Goal: Task Accomplishment & Management: Use online tool/utility

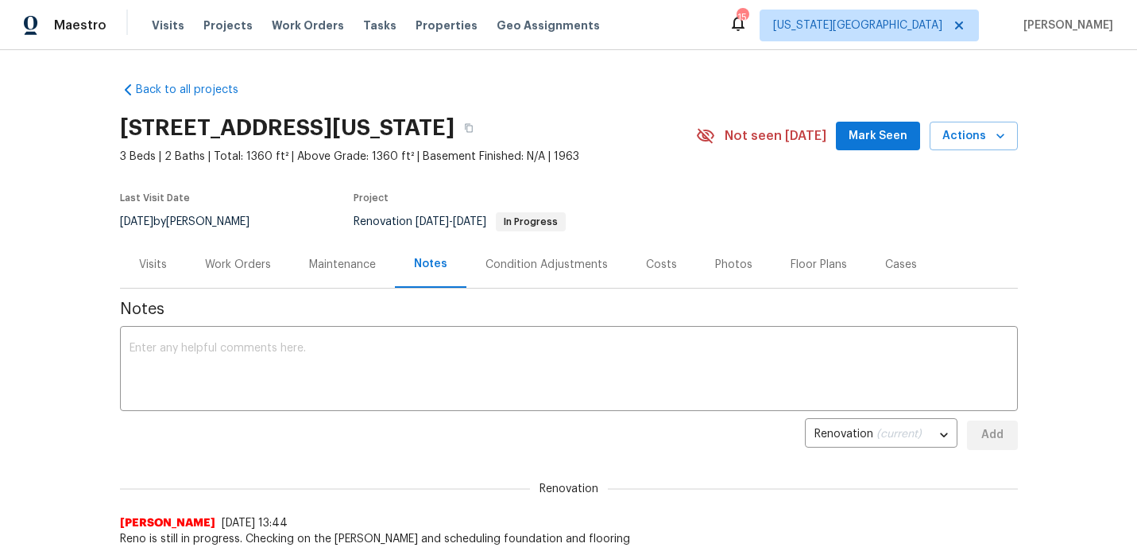
scroll to position [79, 0]
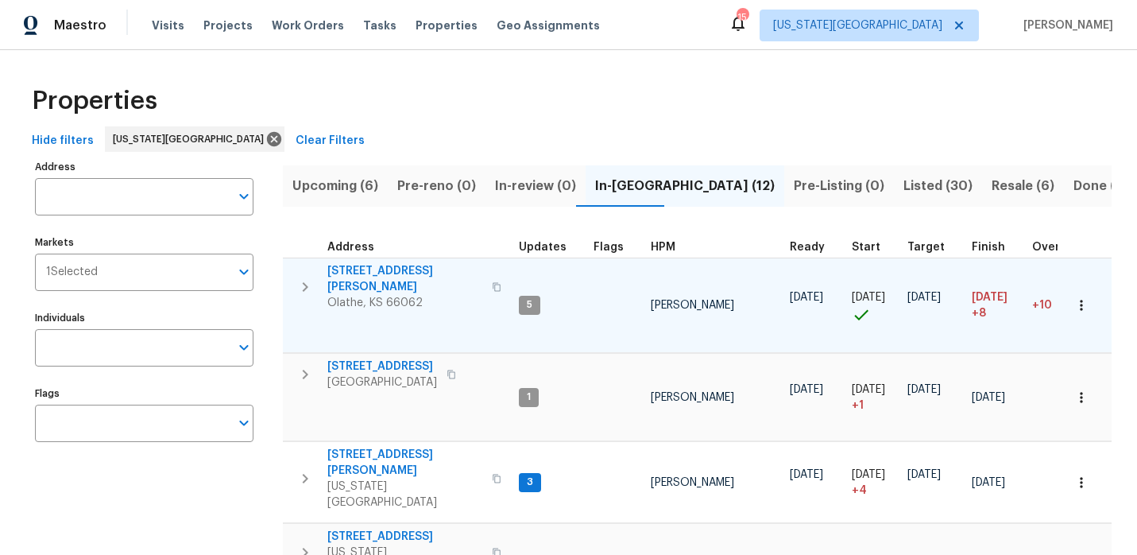
click at [378, 268] on span "12534 S Alcan Cir" at bounding box center [404, 279] width 155 height 32
click at [369, 273] on span "12534 S Alcan Cir" at bounding box center [404, 279] width 155 height 32
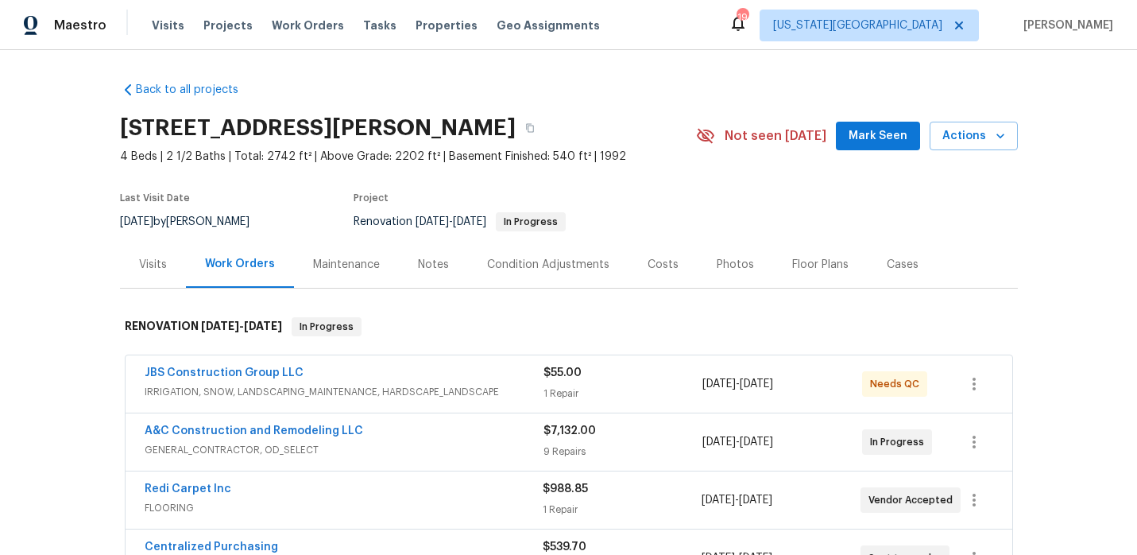
click at [435, 266] on div "Notes" at bounding box center [433, 265] width 31 height 16
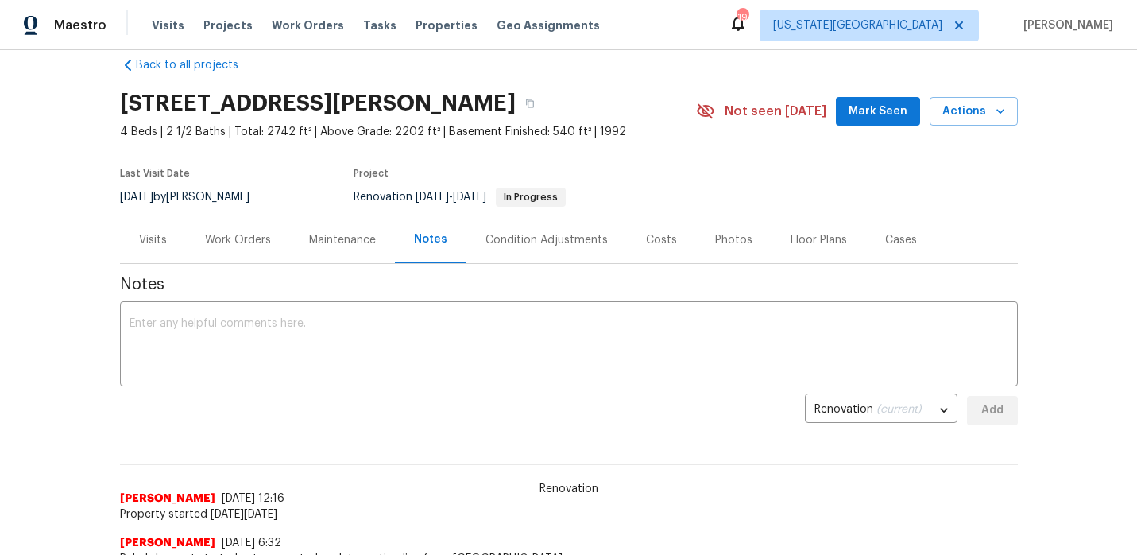
scroll to position [37, 0]
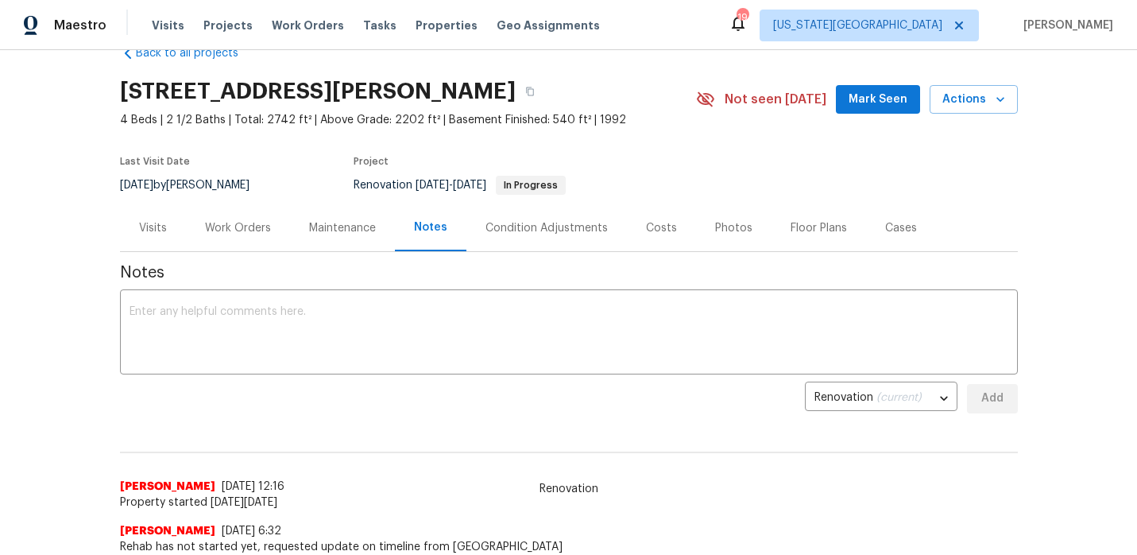
click at [250, 228] on div "Work Orders" at bounding box center [238, 228] width 66 height 16
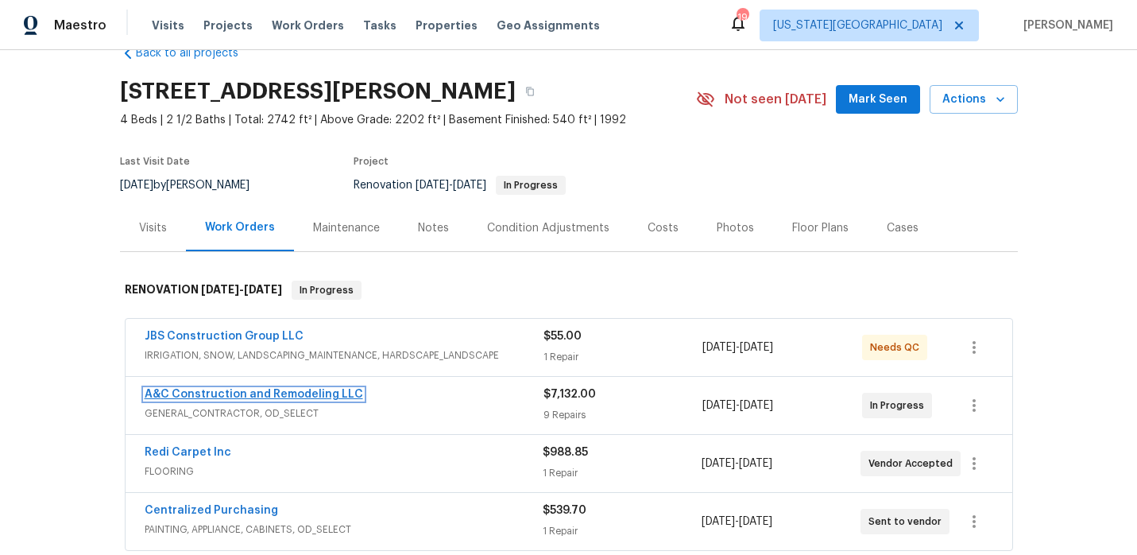
click at [320, 397] on link "A&C Construction and Remodeling LLC" at bounding box center [254, 394] width 219 height 11
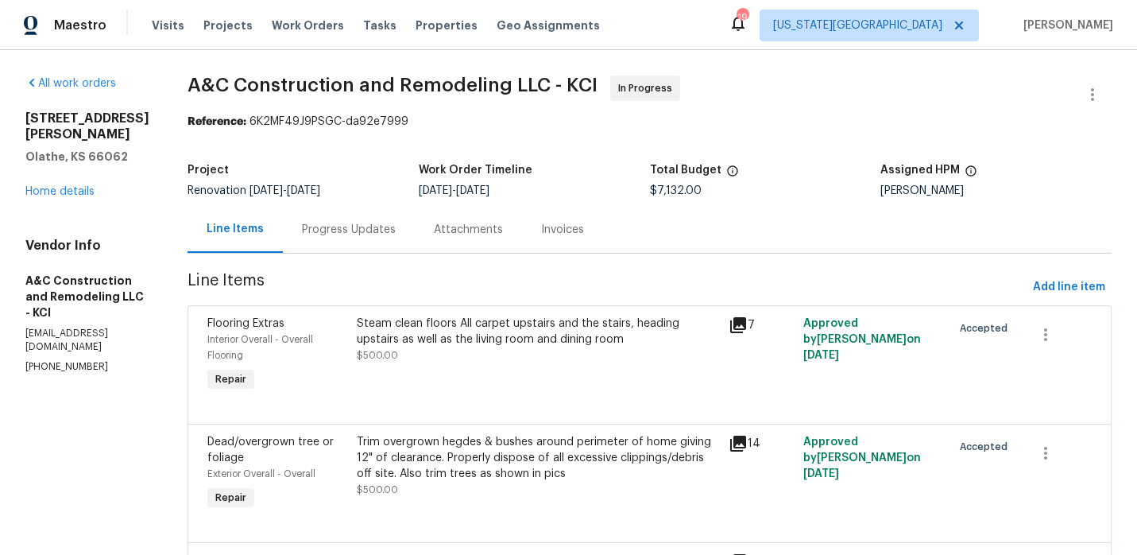
click at [369, 235] on div "Progress Updates" at bounding box center [349, 230] width 94 height 16
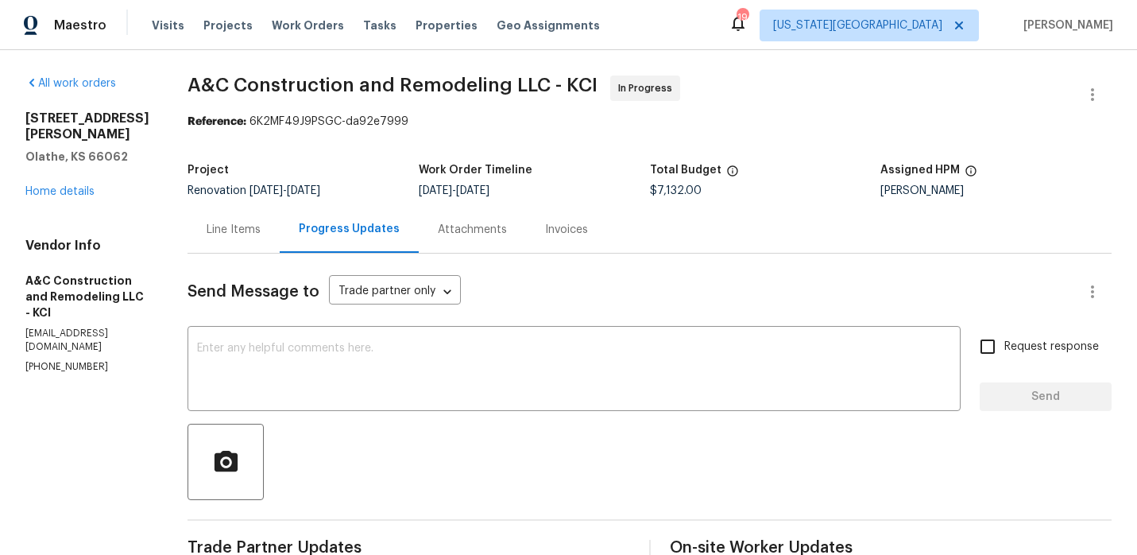
click at [273, 238] on div "Line Items" at bounding box center [234, 229] width 92 height 47
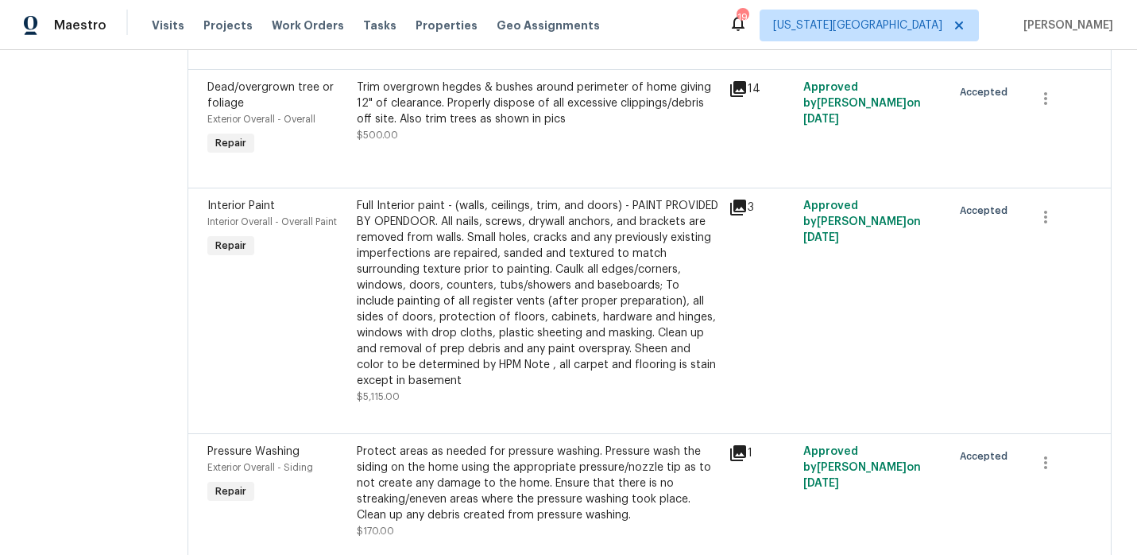
scroll to position [358, 0]
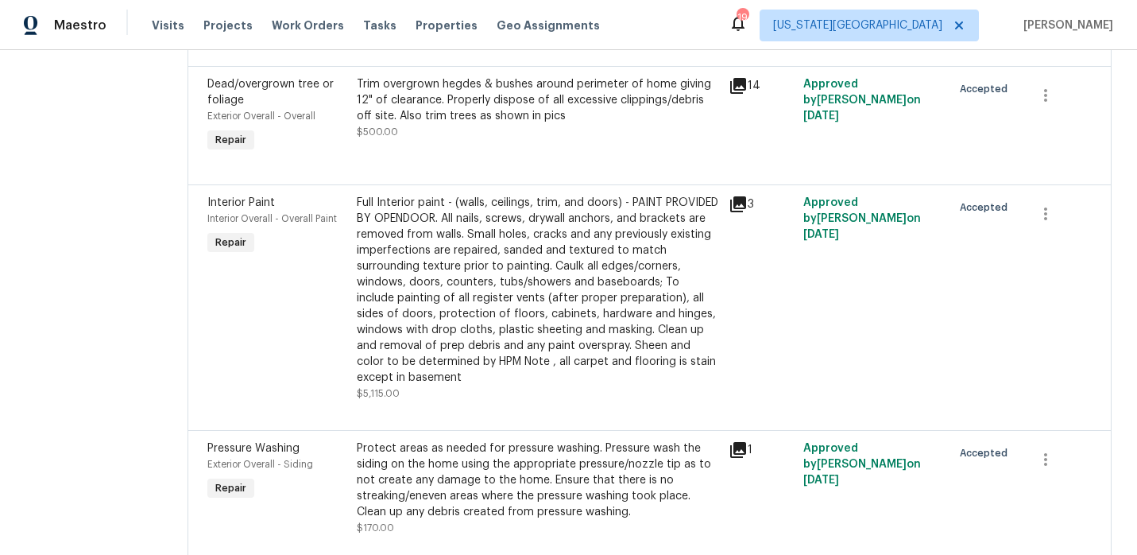
click at [463, 300] on div "Full Interior paint - (walls, ceilings, trim, and doors) - PAINT PROVIDED BY OP…" at bounding box center [538, 290] width 363 height 191
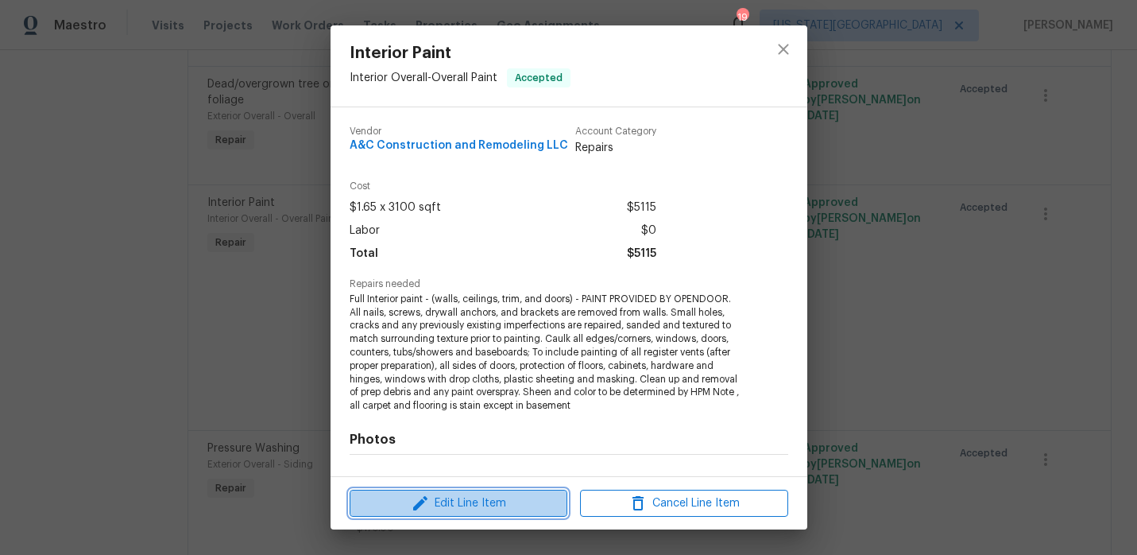
click at [424, 498] on icon "button" at bounding box center [420, 503] width 14 height 14
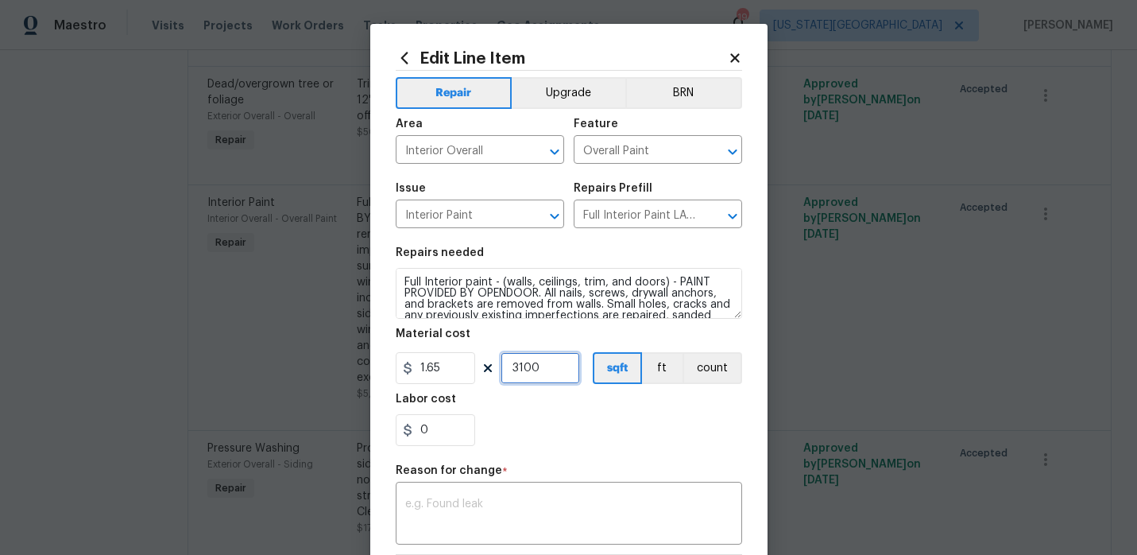
click at [553, 367] on input "3100" at bounding box center [540, 368] width 79 height 32
type input "3514"
click at [579, 430] on div "0" at bounding box center [569, 430] width 347 height 32
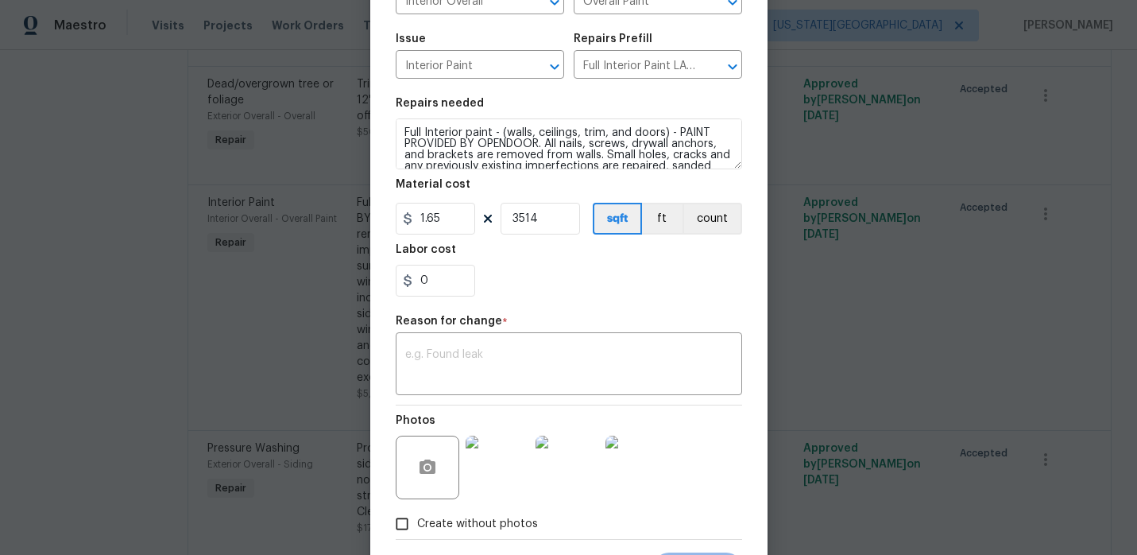
scroll to position [176, 0]
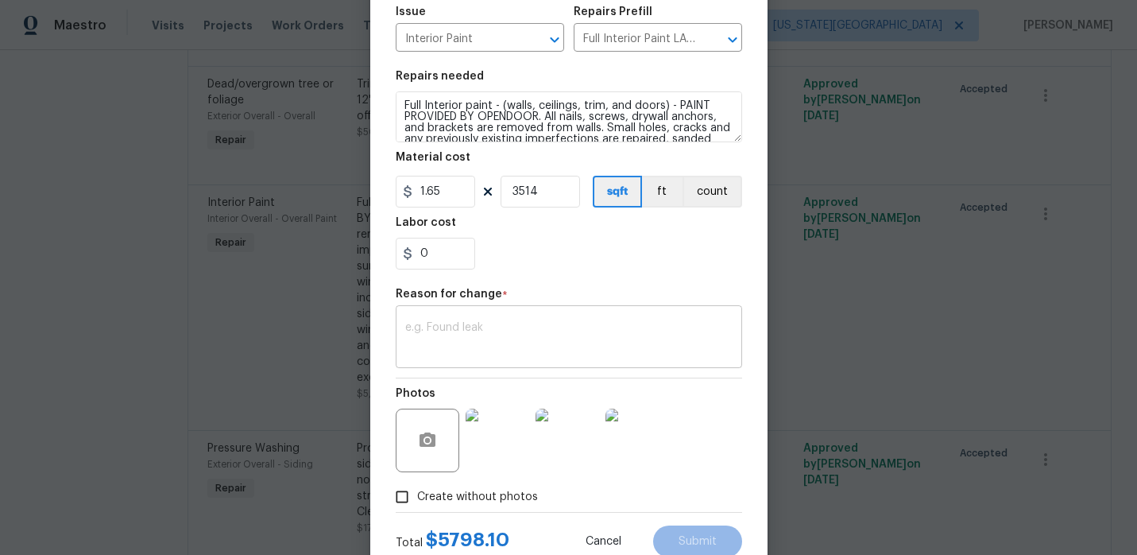
click at [502, 343] on textarea at bounding box center [568, 338] width 327 height 33
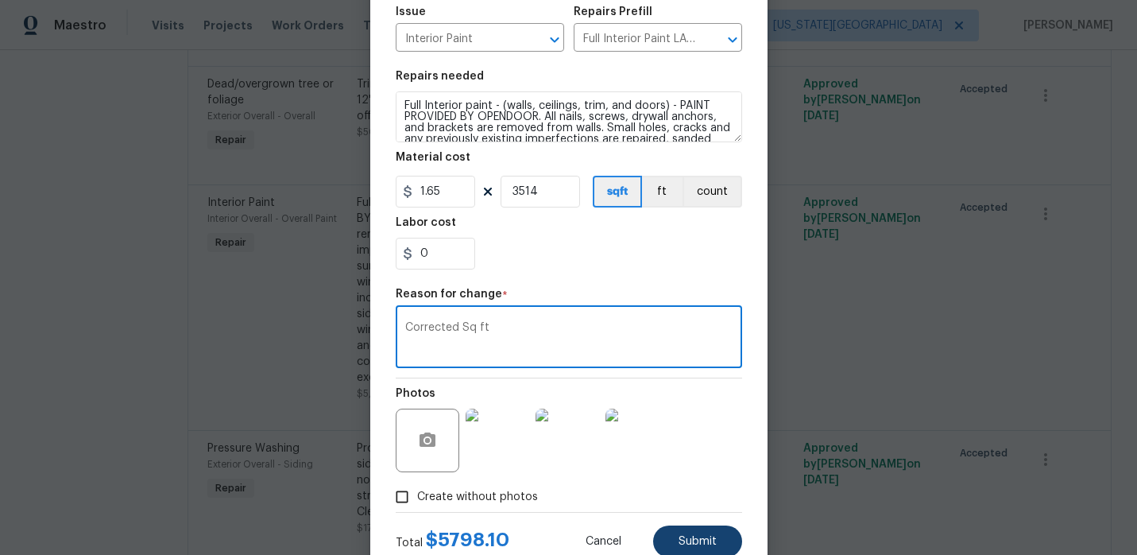
type textarea "Corrected Sq ft"
click at [695, 547] on span "Submit" at bounding box center [698, 542] width 38 height 12
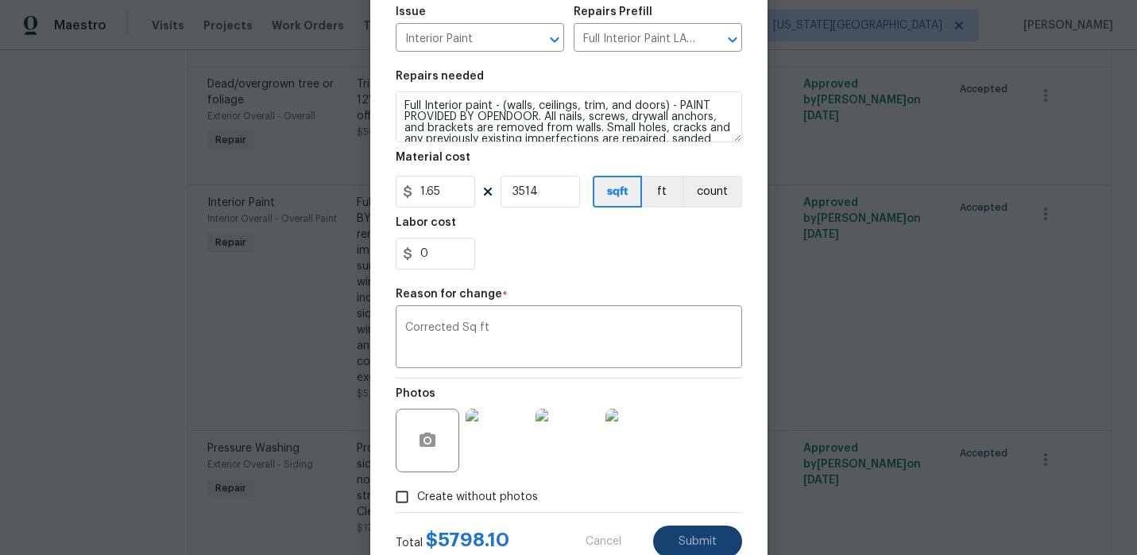
type input "3100"
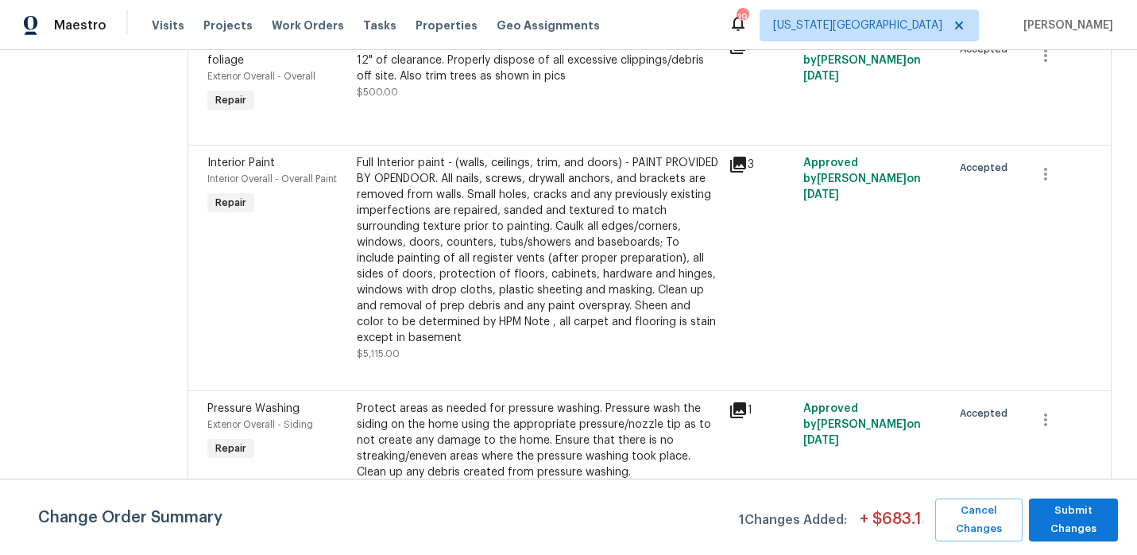
scroll to position [0, 0]
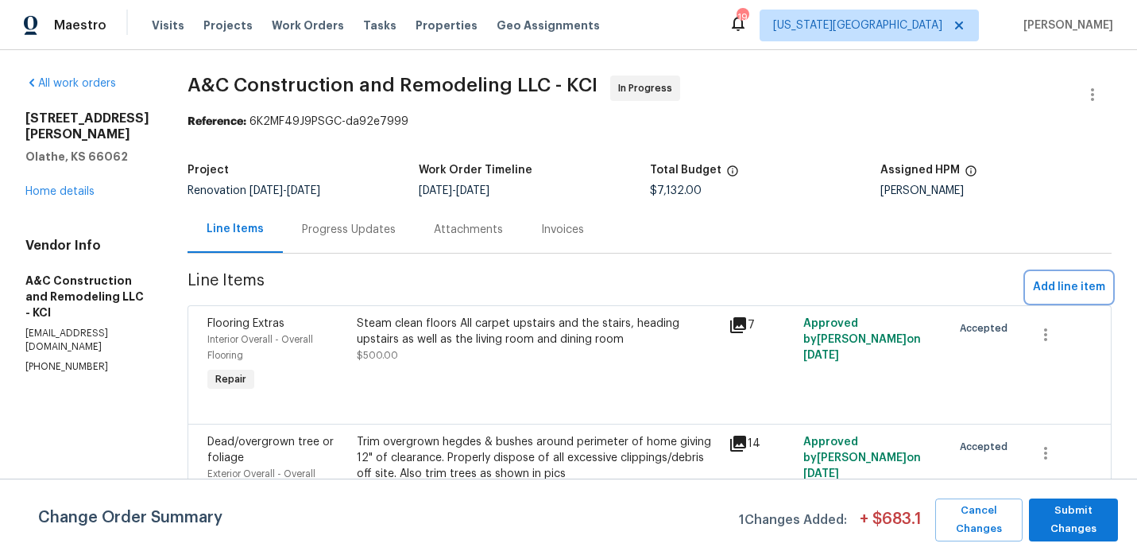
click at [1052, 280] on span "Add line item" at bounding box center [1069, 287] width 72 height 20
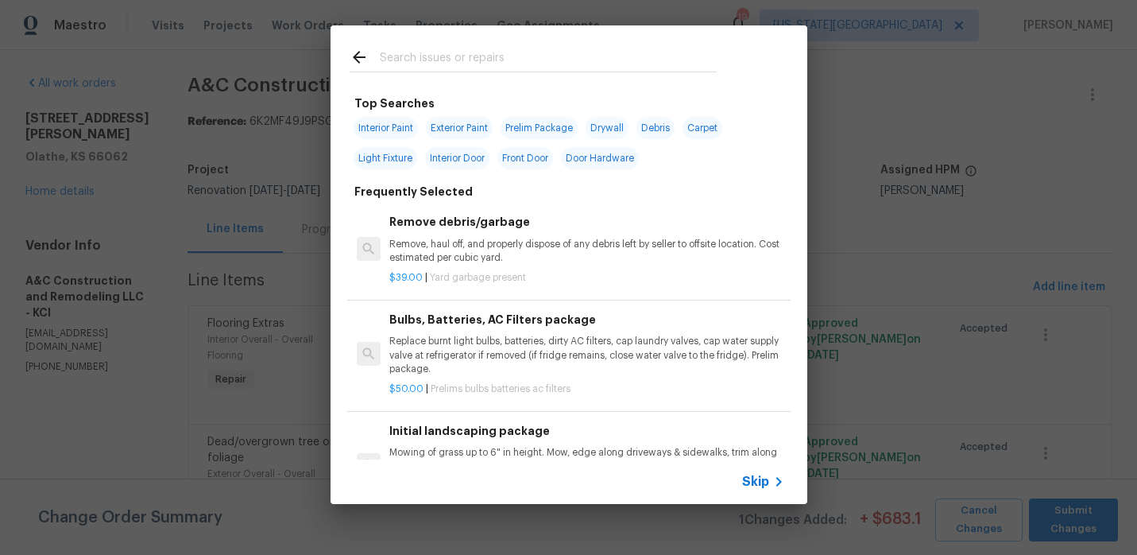
click at [478, 67] on input "text" at bounding box center [548, 60] width 337 height 24
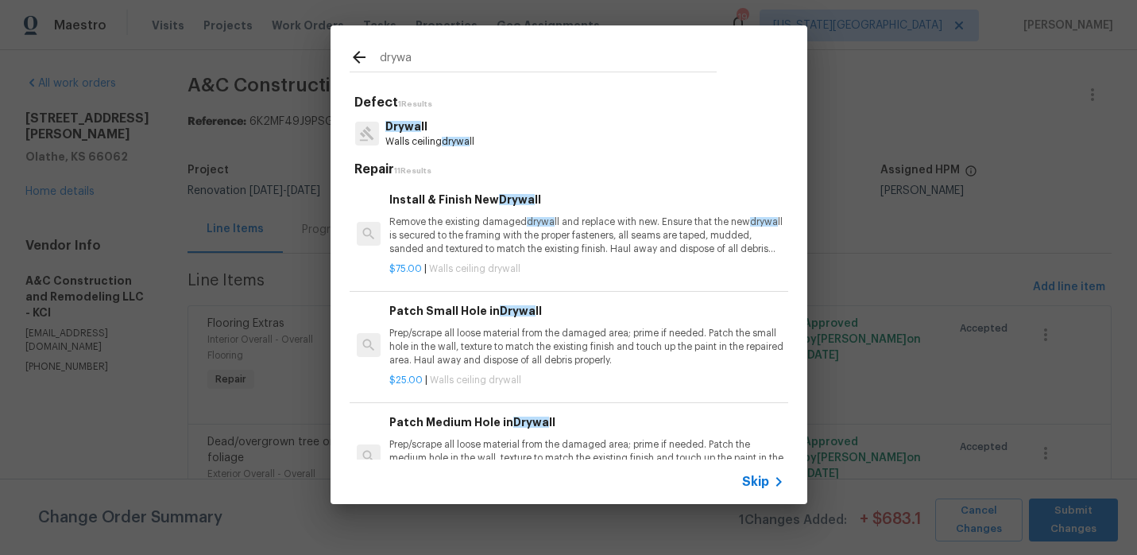
type input "drywa"
click at [450, 347] on p "Prep/scrape all loose material from the damaged area; prime if needed. Patch th…" at bounding box center [587, 347] width 394 height 41
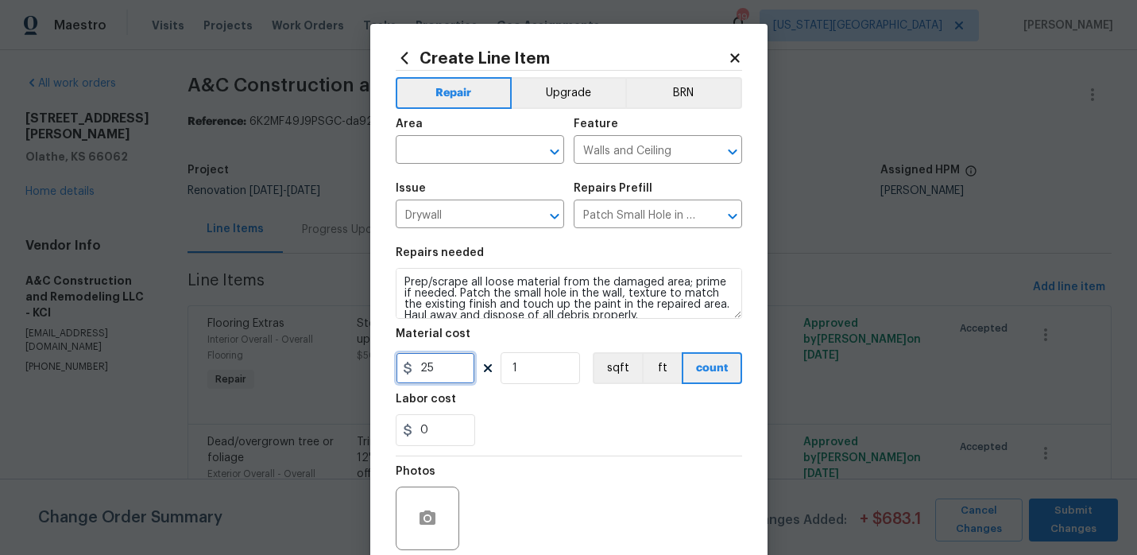
click at [458, 367] on input "25" at bounding box center [435, 368] width 79 height 32
type input "378"
click at [462, 142] on input "text" at bounding box center [458, 151] width 124 height 25
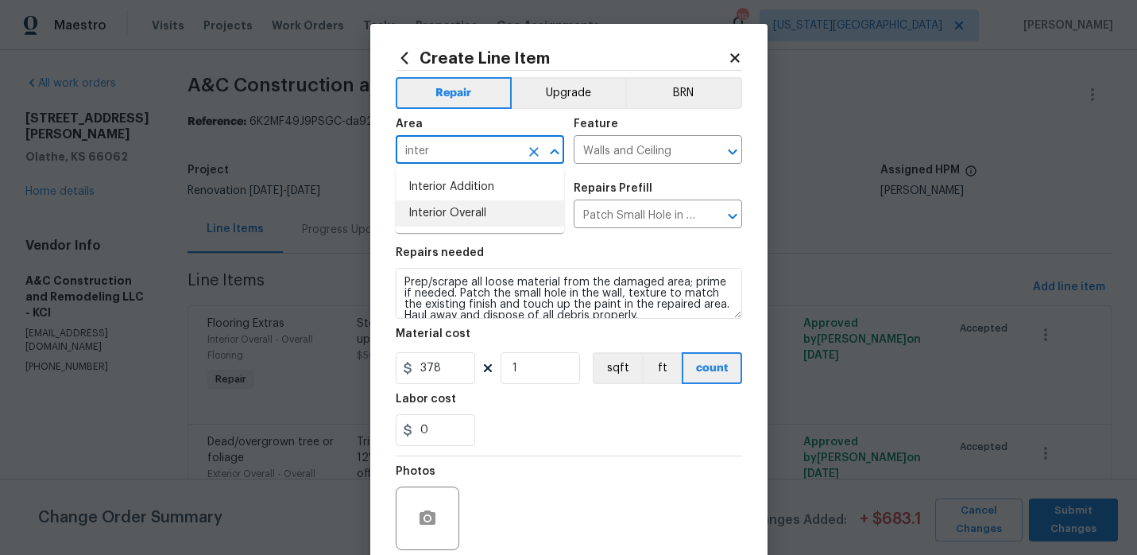
click at [460, 206] on li "Interior Overall" at bounding box center [480, 213] width 169 height 26
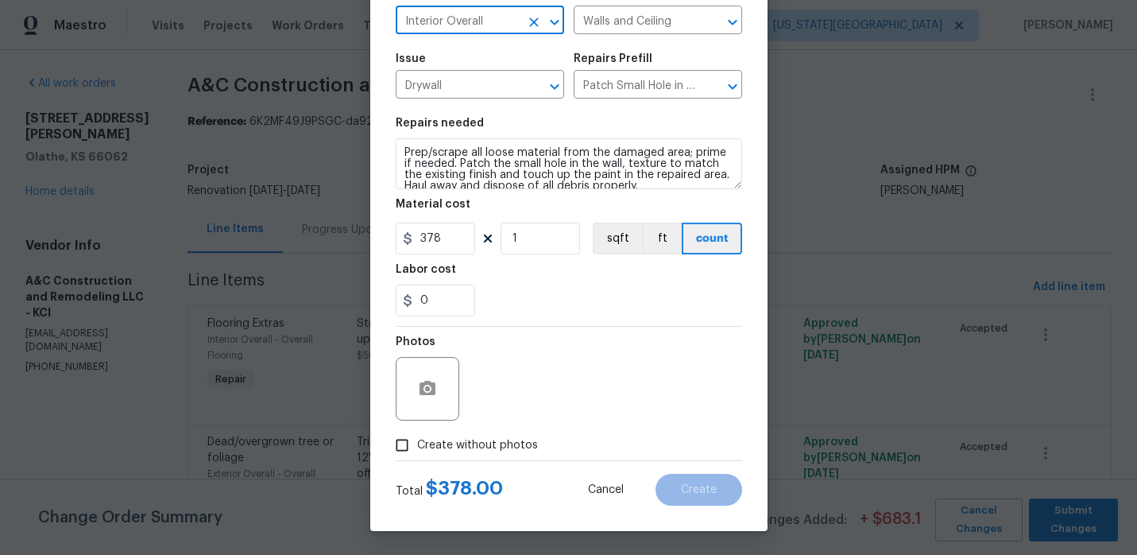
type input "Interior Overall"
click at [403, 446] on input "Create without photos" at bounding box center [402, 445] width 30 height 30
checkbox input "true"
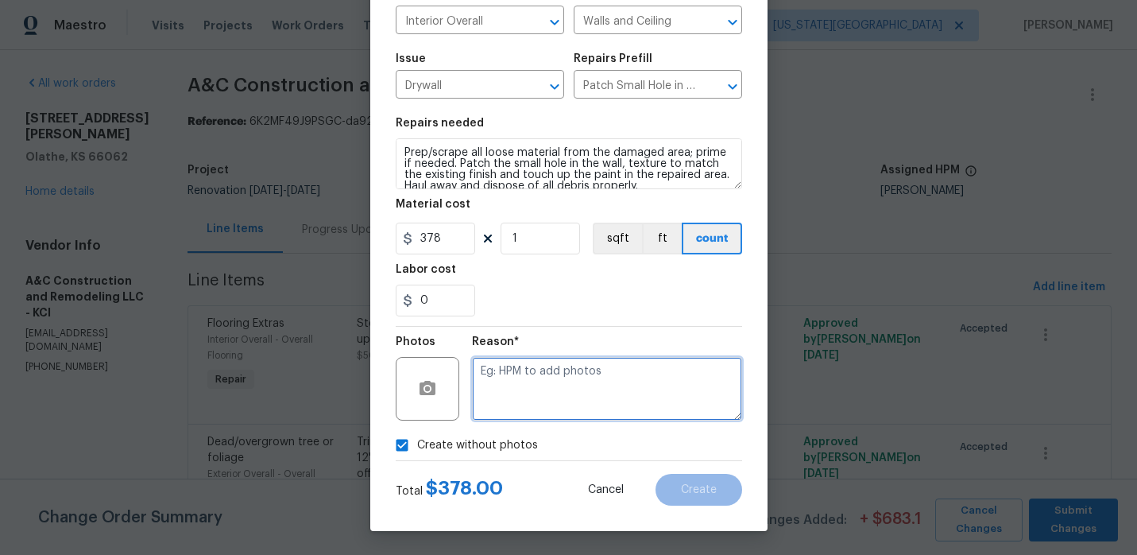
click at [548, 378] on textarea at bounding box center [607, 389] width 270 height 64
type textarea "TP stated there is over 100 LF of cracks that need drywall touch ups"
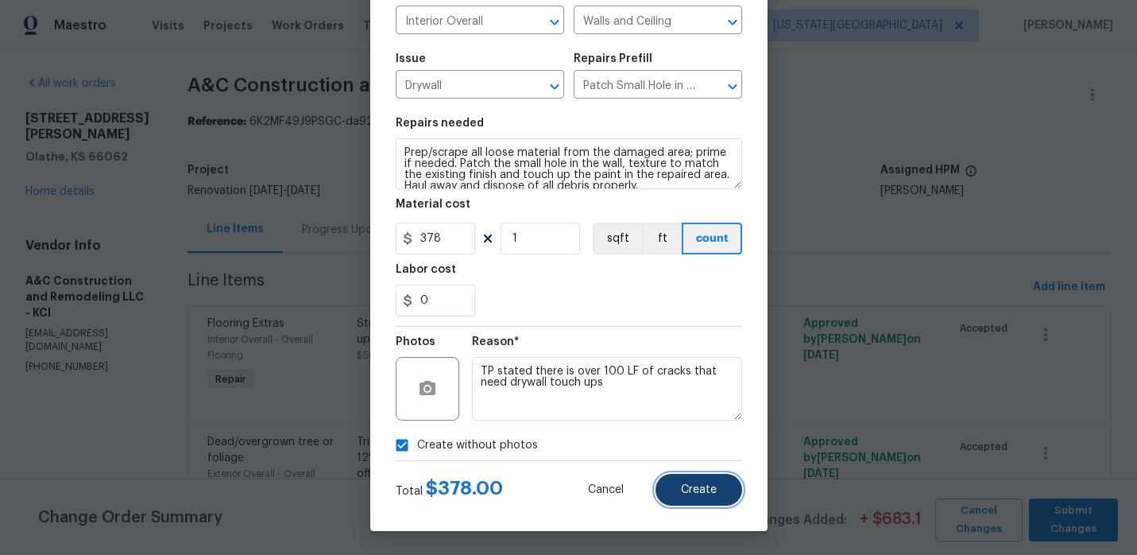
click at [713, 486] on span "Create" at bounding box center [699, 490] width 36 height 12
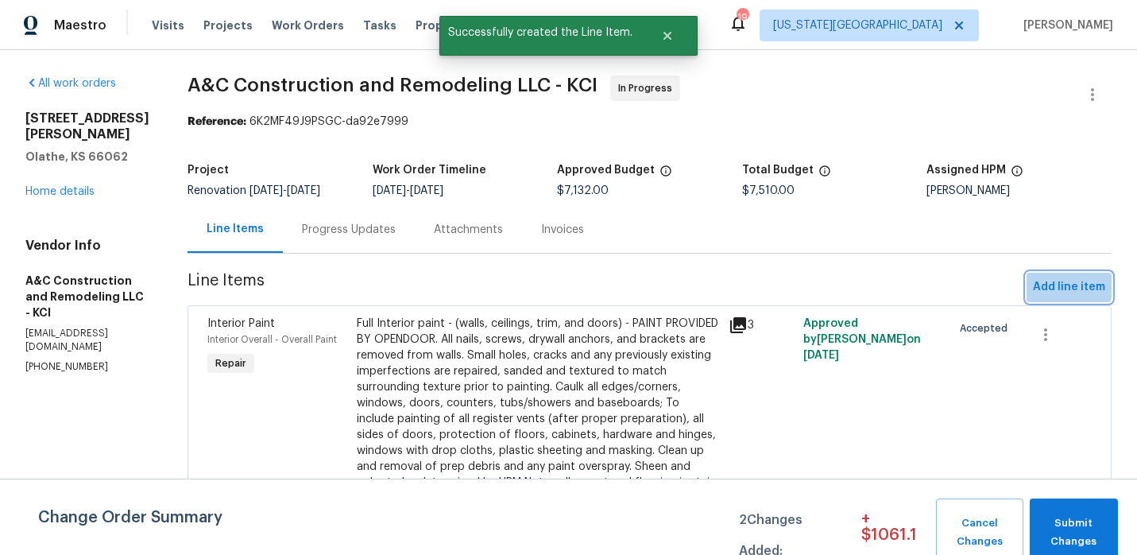
click at [1039, 278] on span "Add line item" at bounding box center [1069, 287] width 72 height 20
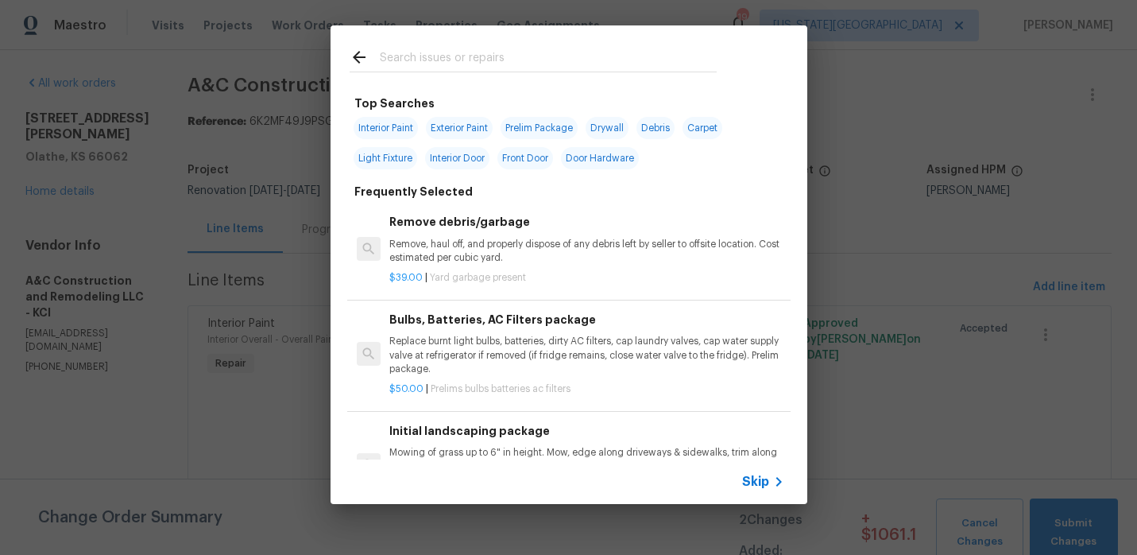
click at [465, 66] on input "text" at bounding box center [548, 60] width 337 height 24
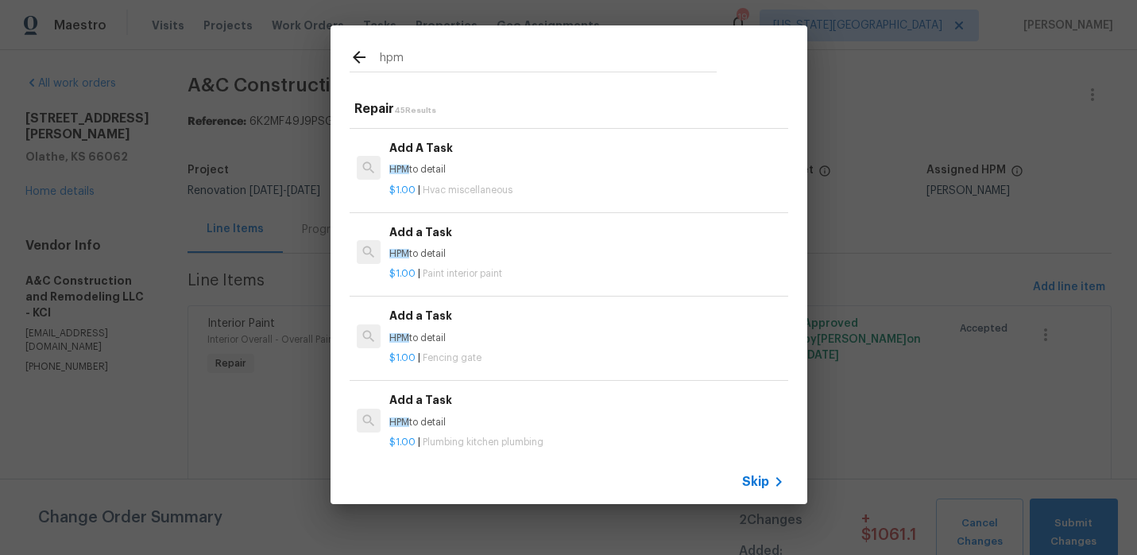
scroll to position [750, 0]
type input "hpm"
click at [452, 254] on p "HPM to detail" at bounding box center [587, 253] width 394 height 14
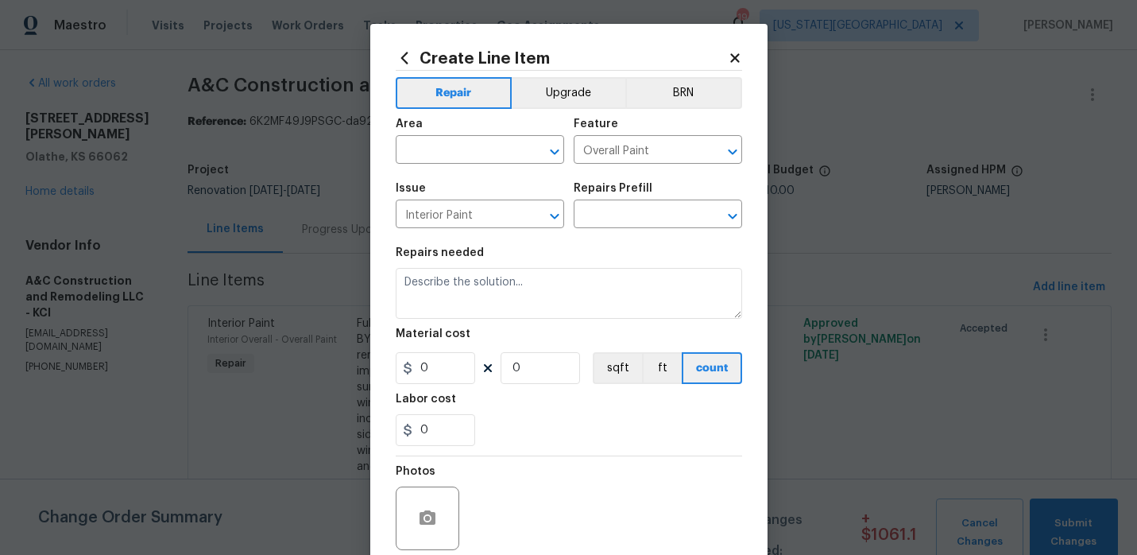
type input "Add a Task $1.00"
type textarea "HPM to detail"
type input "1"
click at [455, 147] on input "text" at bounding box center [458, 151] width 124 height 25
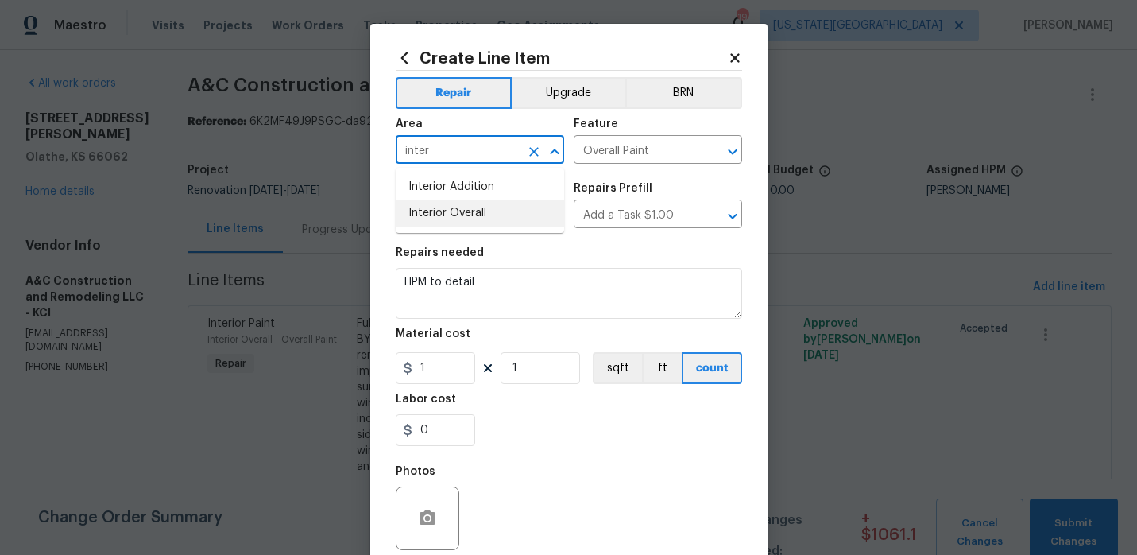
click at [453, 221] on li "Interior Overall" at bounding box center [480, 213] width 169 height 26
type input "Interior Overall"
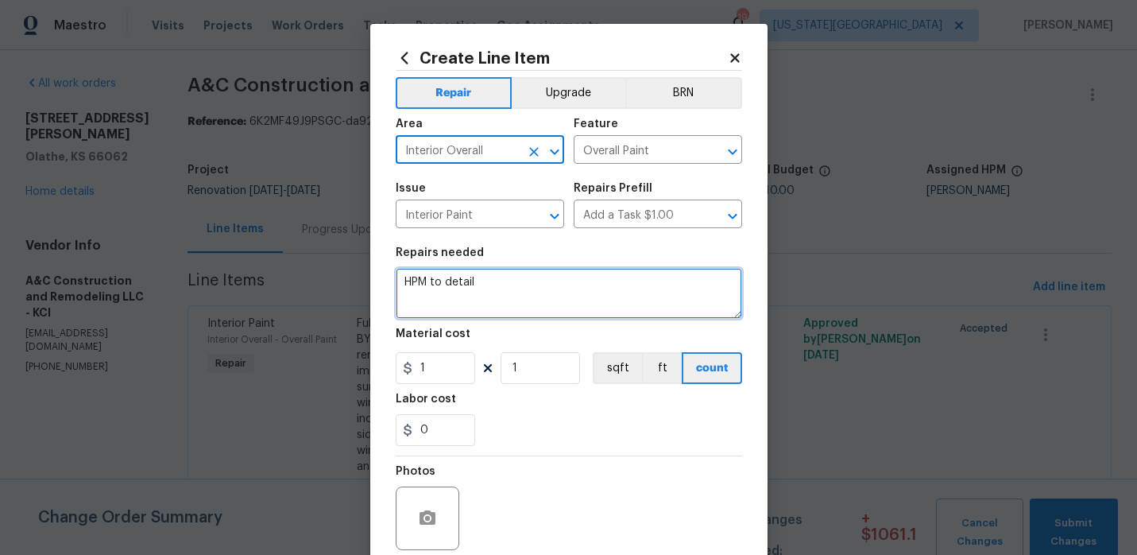
click at [492, 278] on textarea "HPM to detail" at bounding box center [569, 293] width 347 height 51
type textarea "T"
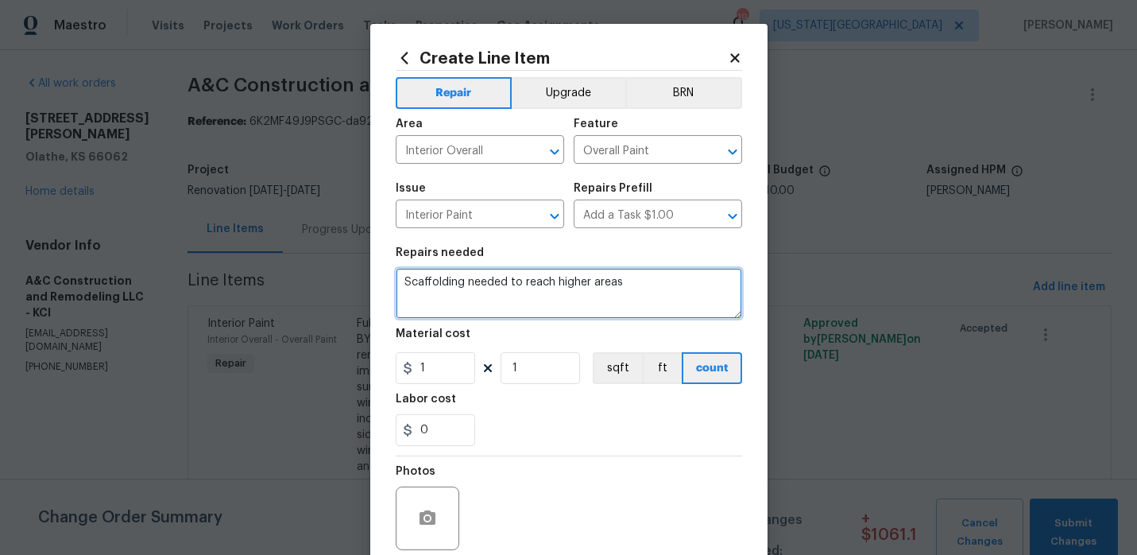
type textarea "Scaffolding needed to reach higher areas"
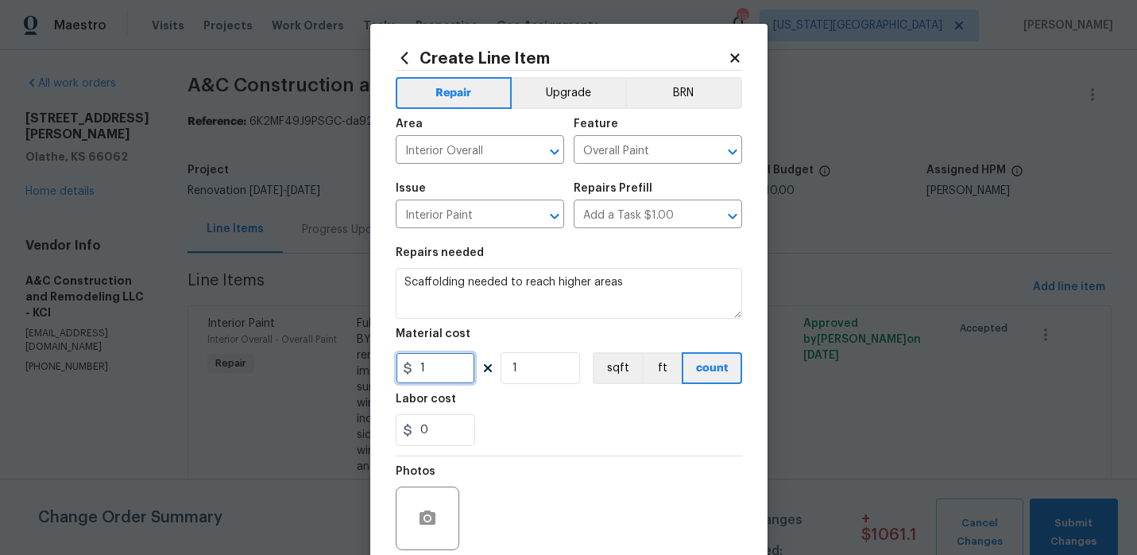
click at [440, 384] on input "1" at bounding box center [435, 368] width 79 height 32
type input "500"
click at [506, 463] on div "Photos" at bounding box center [569, 507] width 347 height 103
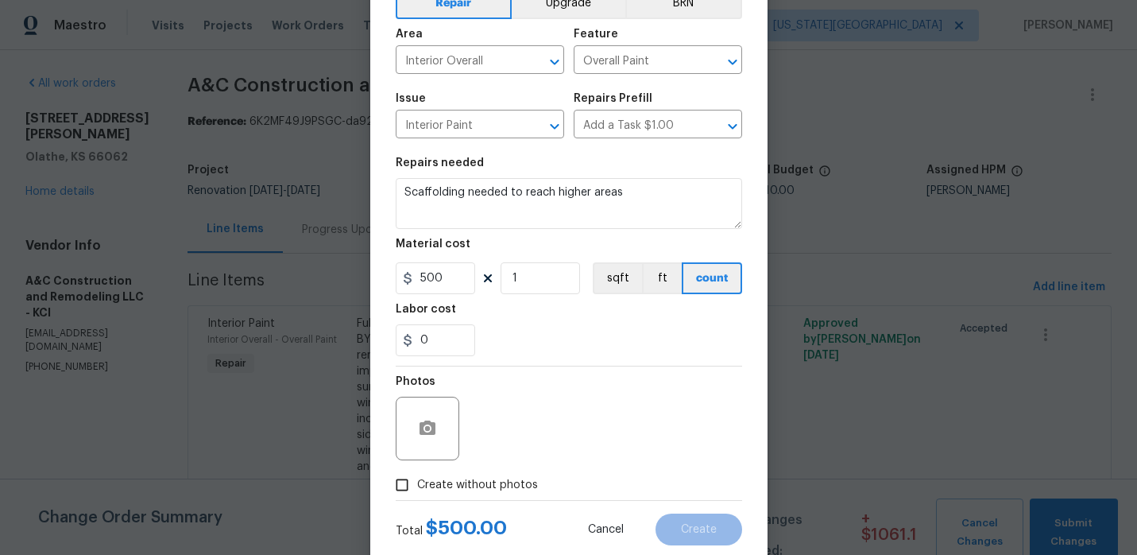
scroll to position [130, 0]
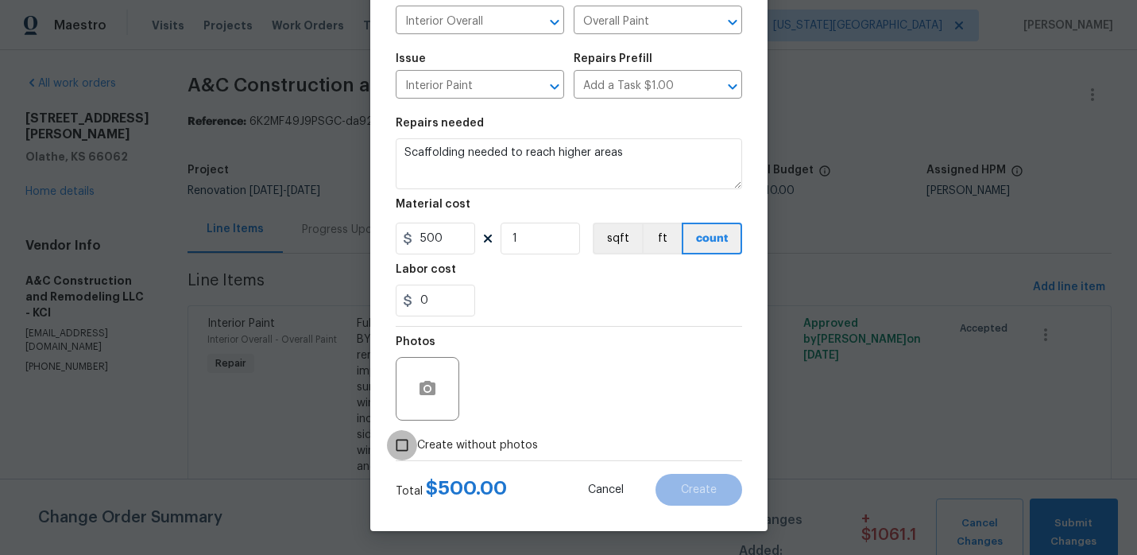
click at [399, 447] on input "Create without photos" at bounding box center [402, 445] width 30 height 30
checkbox input "true"
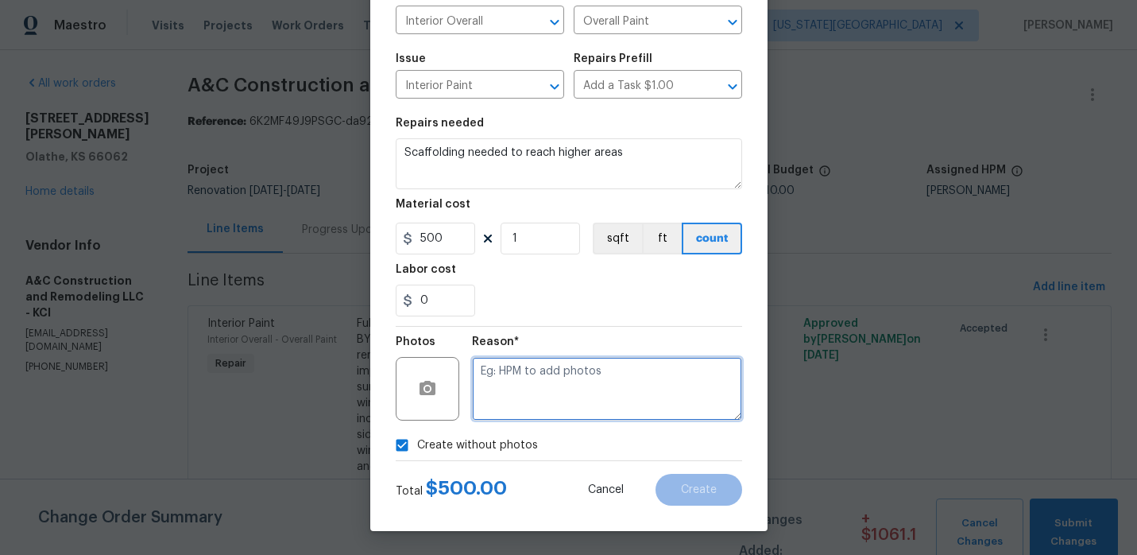
click at [517, 397] on textarea at bounding box center [607, 389] width 270 height 64
type textarea "TP stated the ceilings are too high for ladders in a tight area and scaffolding…"
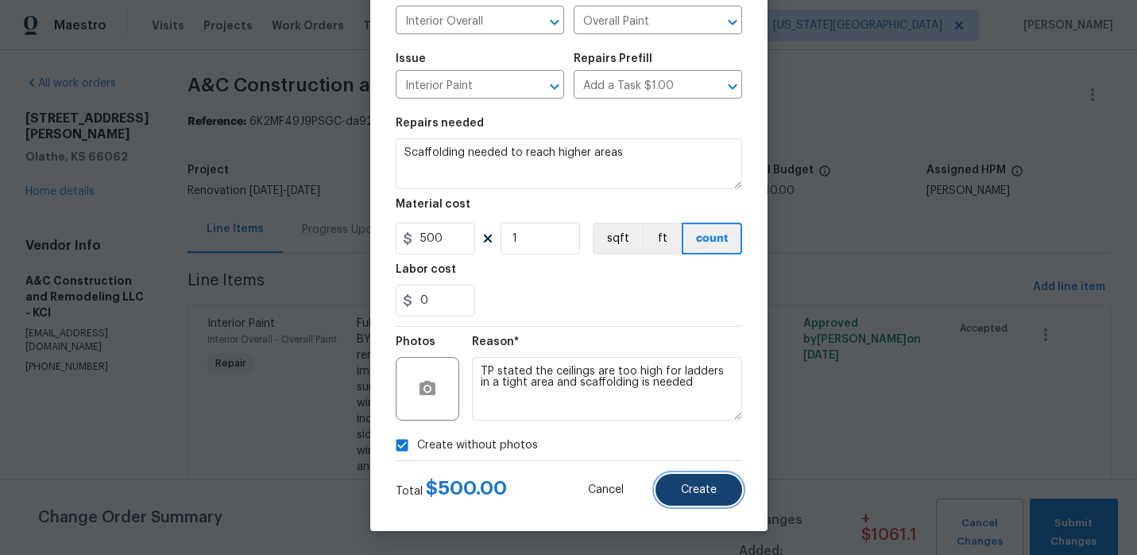
click at [688, 484] on span "Create" at bounding box center [699, 490] width 36 height 12
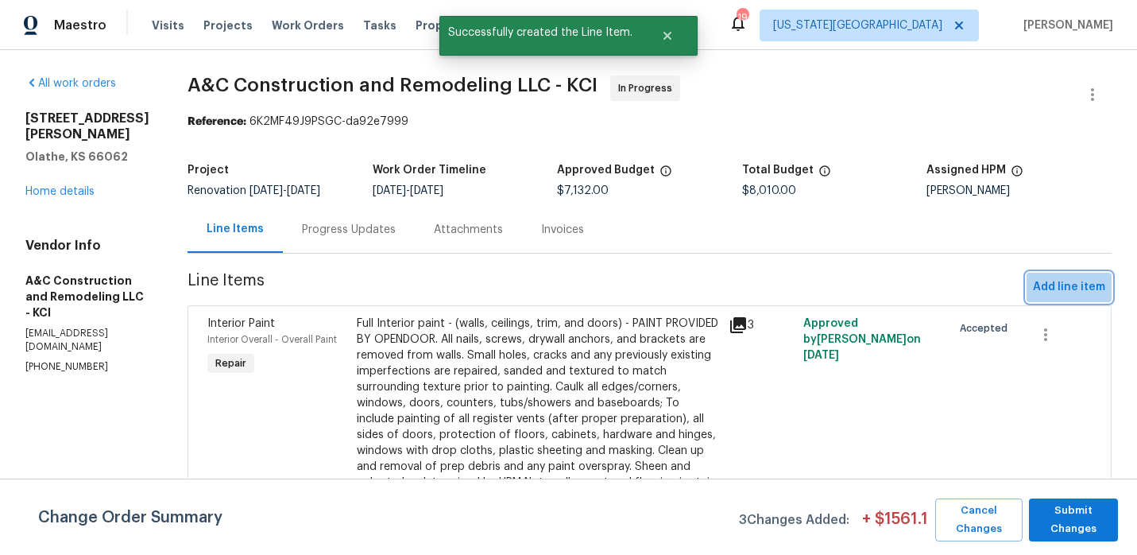
click at [1037, 282] on span "Add line item" at bounding box center [1069, 287] width 72 height 20
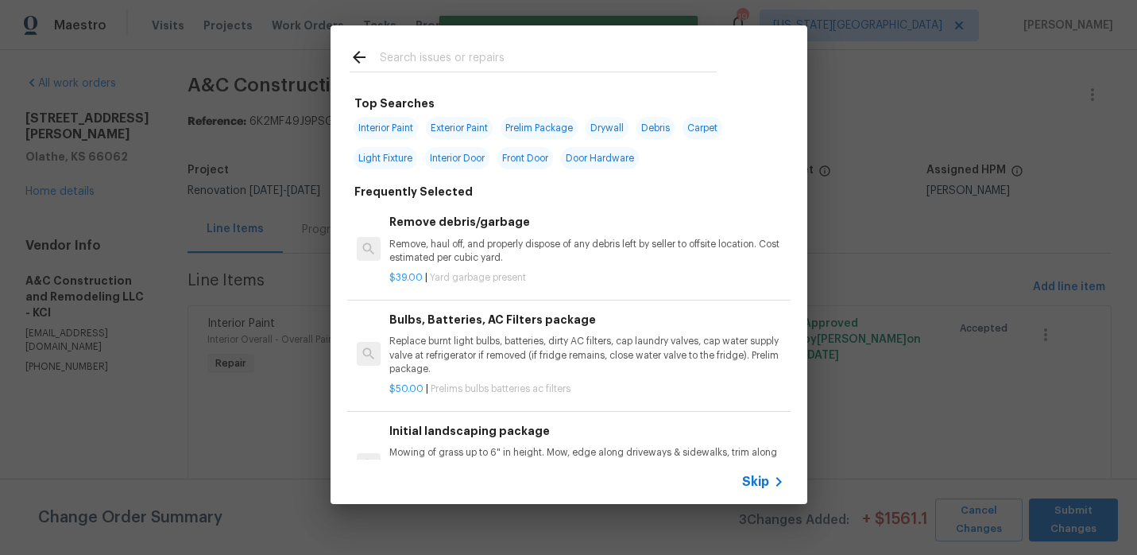
click at [409, 52] on input "text" at bounding box center [548, 60] width 337 height 24
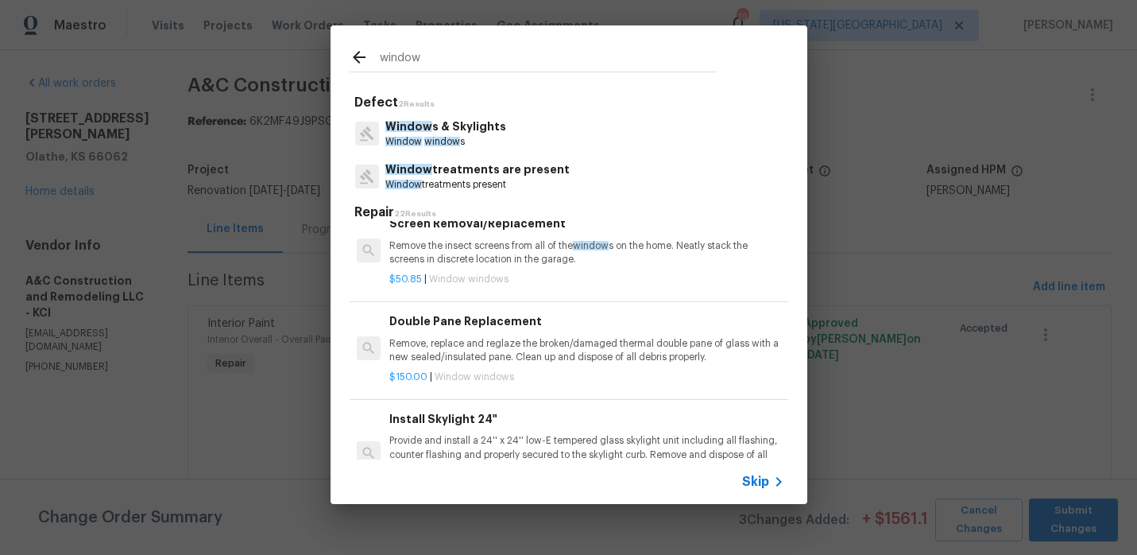
scroll to position [563, 0]
type input "window"
click at [479, 344] on p "Remove, replace and reglaze the broken/damaged thermal double pane of glass wit…" at bounding box center [587, 349] width 394 height 27
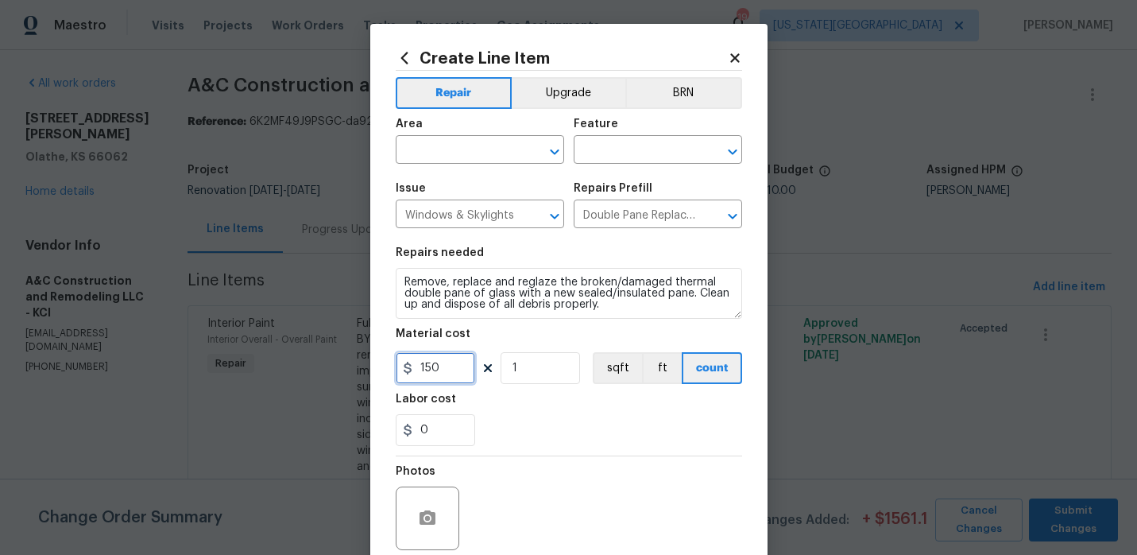
click at [453, 358] on input "150" at bounding box center [435, 368] width 79 height 32
type input "125"
click at [469, 143] on input "text" at bounding box center [458, 151] width 124 height 25
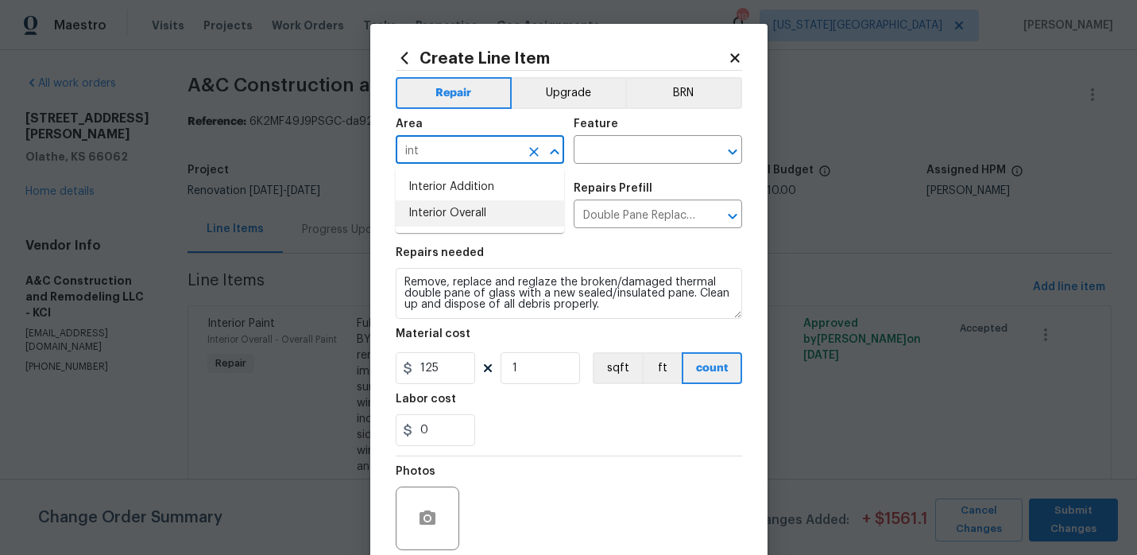
click at [479, 209] on li "Interior Overall" at bounding box center [480, 213] width 169 height 26
type input "Interior Overall"
click at [591, 160] on input "text" at bounding box center [636, 151] width 124 height 25
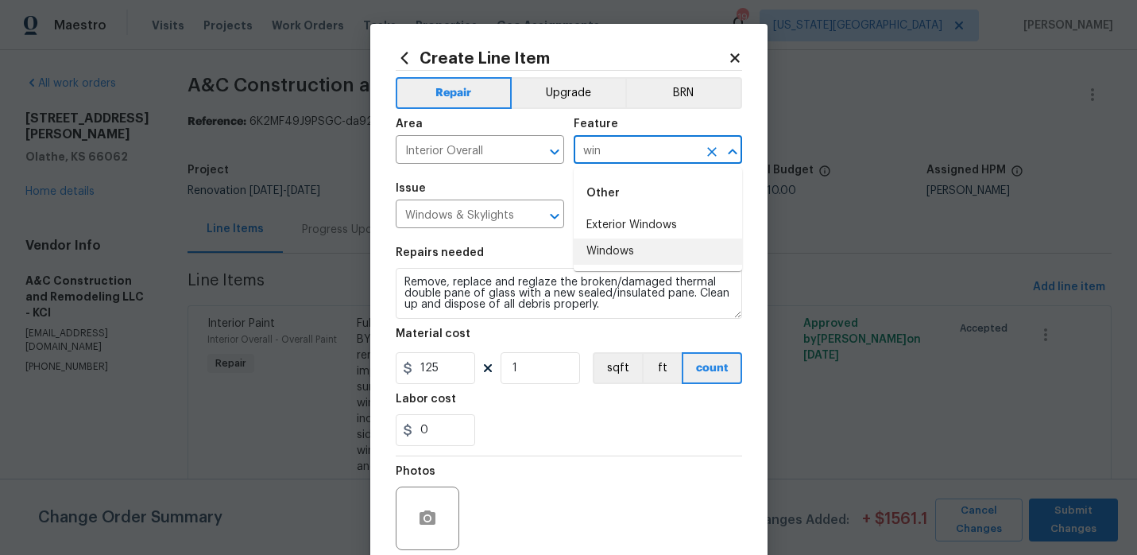
click at [610, 244] on li "Windows" at bounding box center [658, 251] width 169 height 26
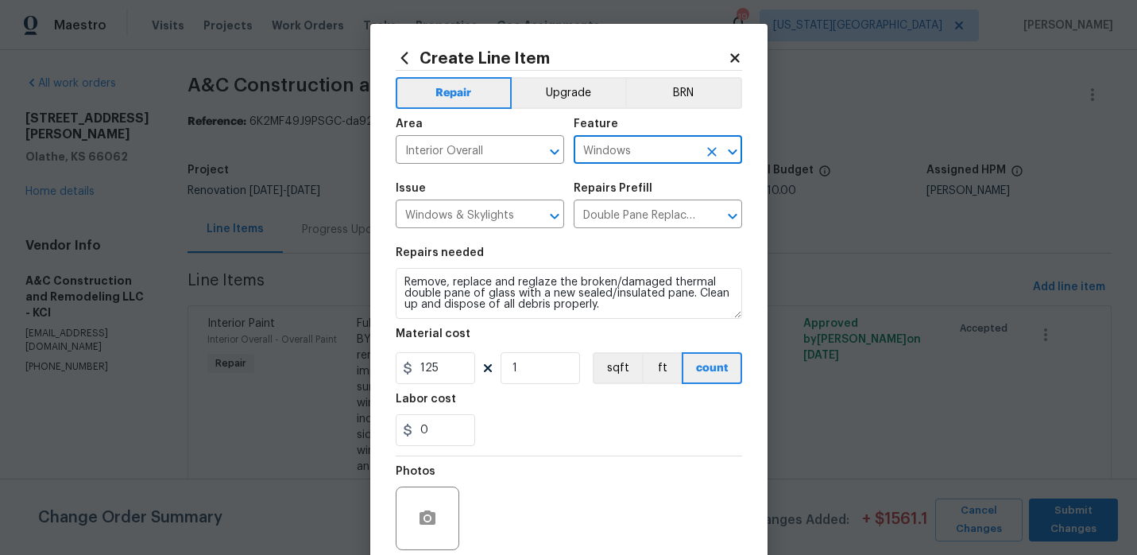
type input "Windows"
click at [522, 424] on div "0" at bounding box center [569, 430] width 347 height 32
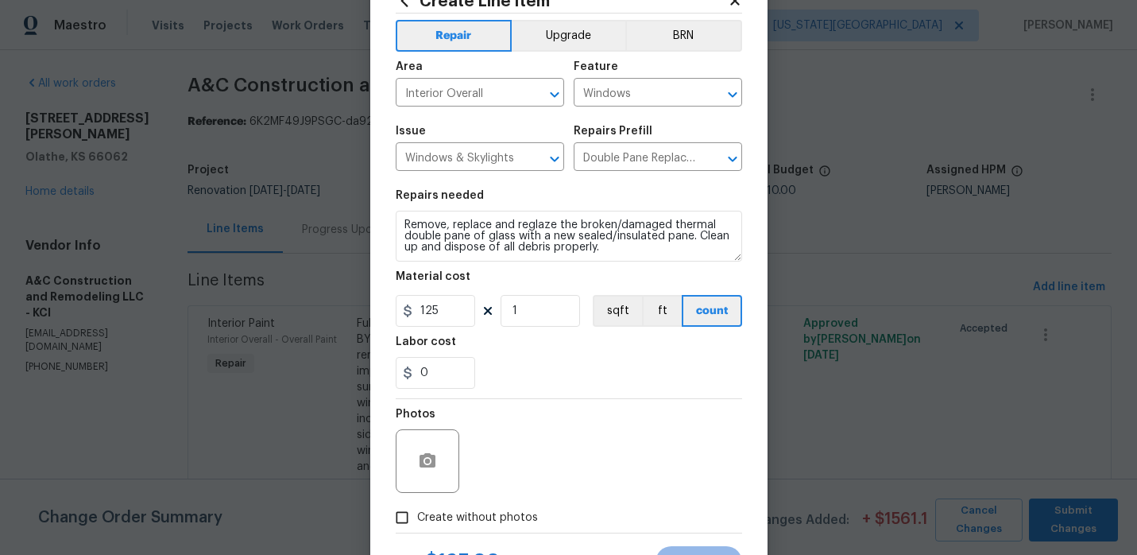
scroll to position [130, 0]
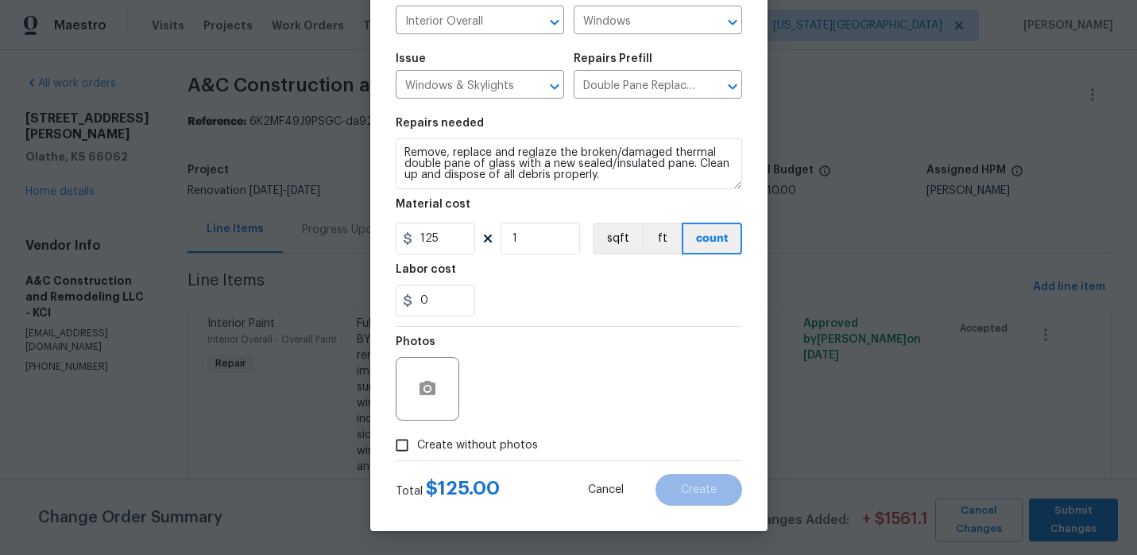
click at [412, 445] on input "Create without photos" at bounding box center [402, 445] width 30 height 30
checkbox input "true"
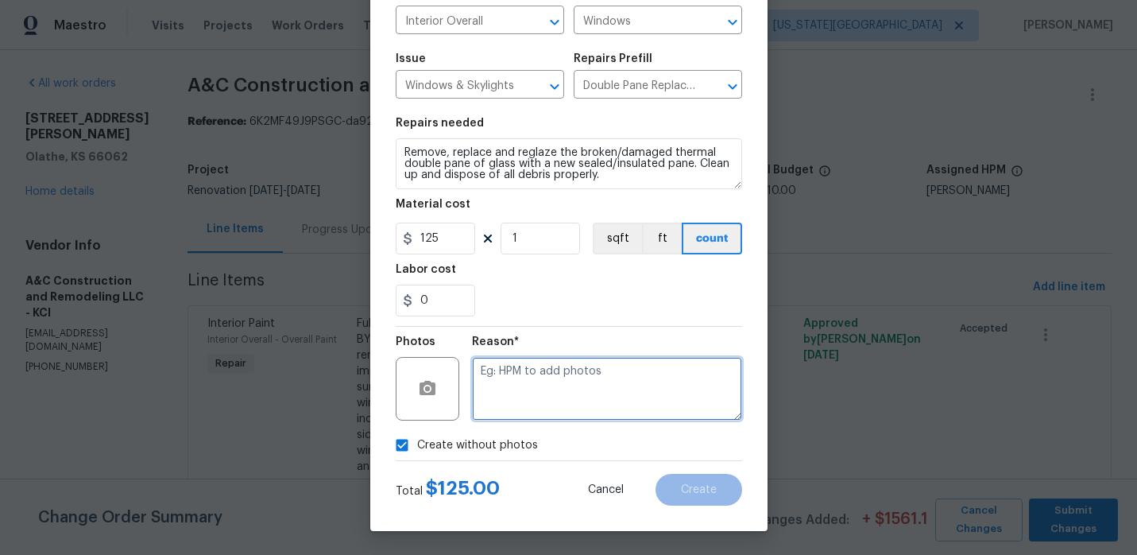
click at [544, 383] on textarea at bounding box center [607, 389] width 270 height 64
type textarea "TP stated they found a broken window when they removed the blinds"
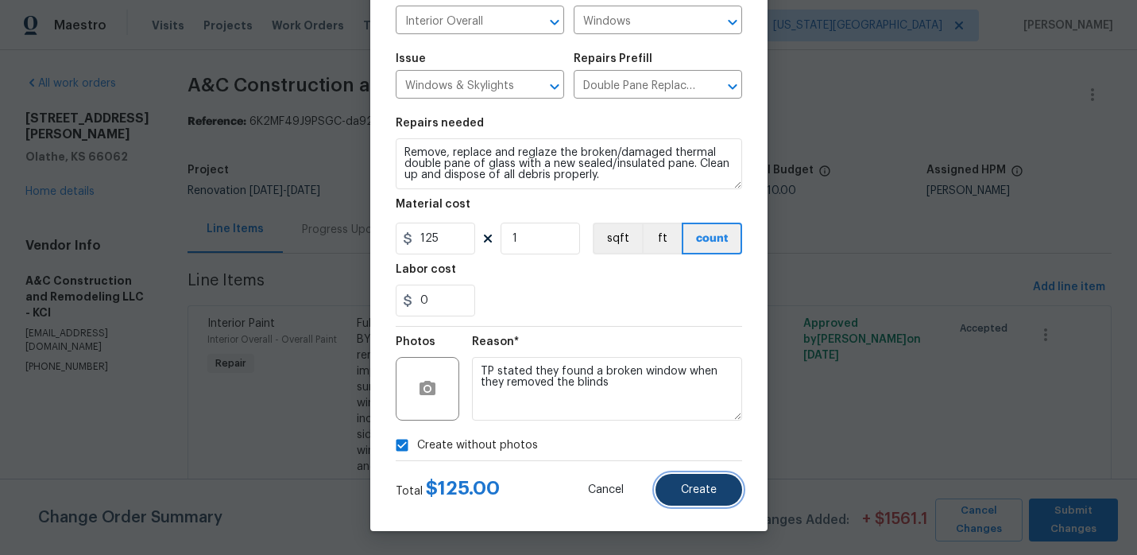
click at [708, 491] on span "Create" at bounding box center [699, 490] width 36 height 12
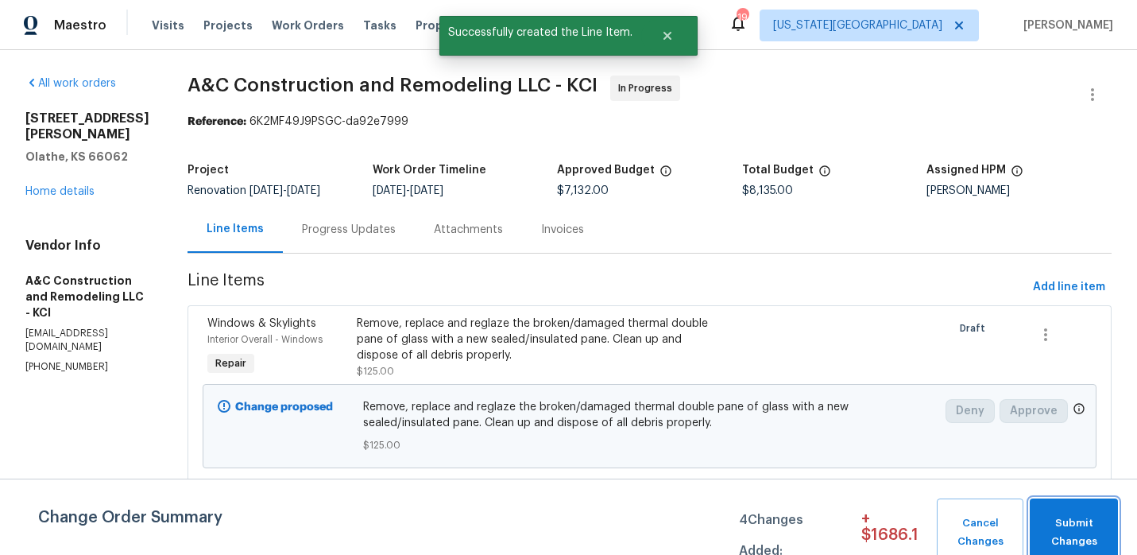
click at [1058, 517] on span "Submit Changes" at bounding box center [1074, 532] width 72 height 37
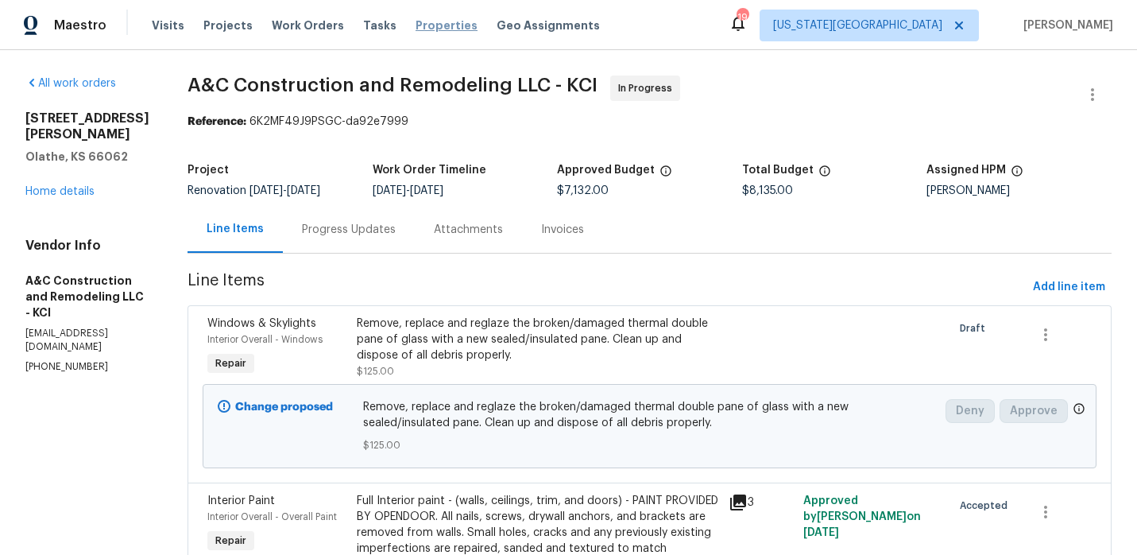
click at [432, 25] on span "Properties" at bounding box center [447, 25] width 62 height 16
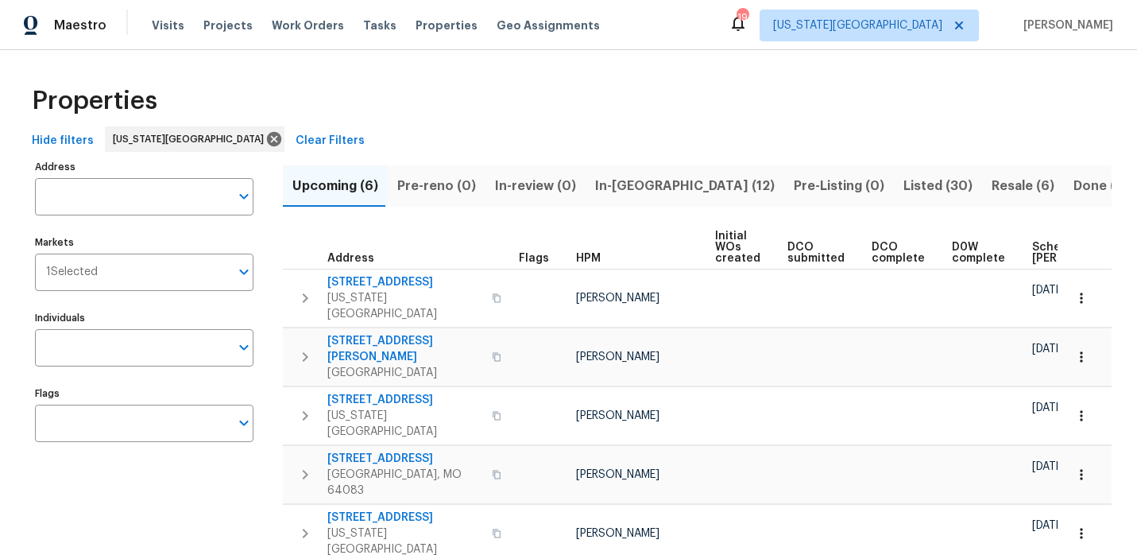
click at [630, 188] on span "In-reno (12)" at bounding box center [685, 186] width 180 height 22
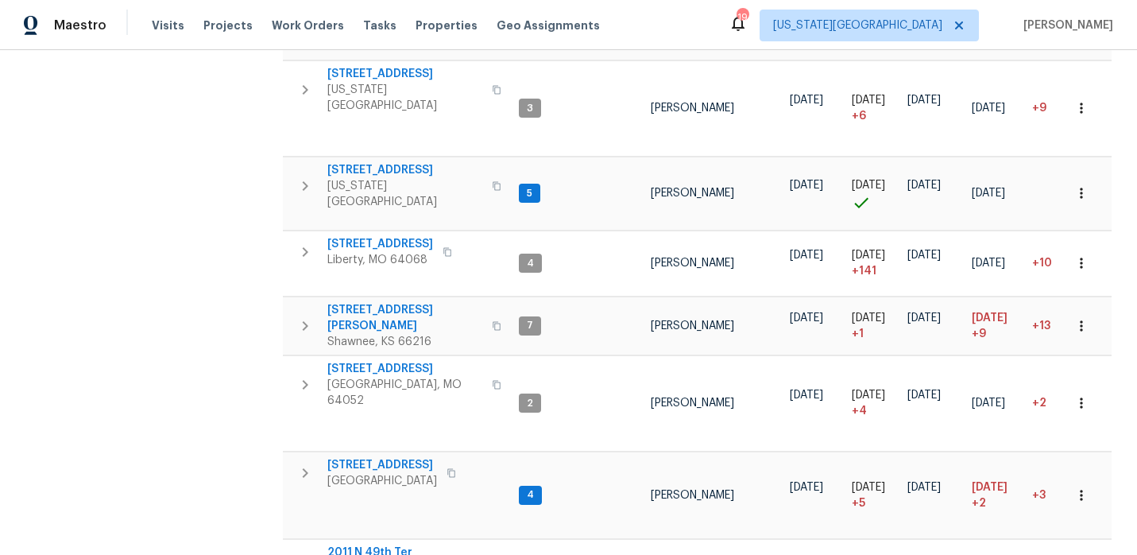
scroll to position [564, 0]
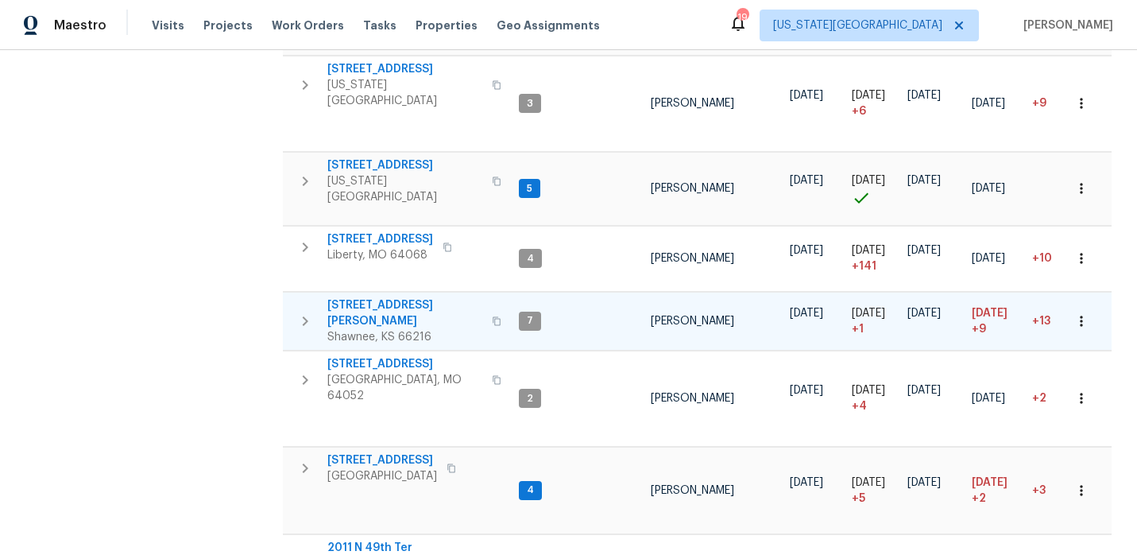
click at [385, 297] on span "[STREET_ADDRESS][PERSON_NAME]" at bounding box center [404, 313] width 155 height 32
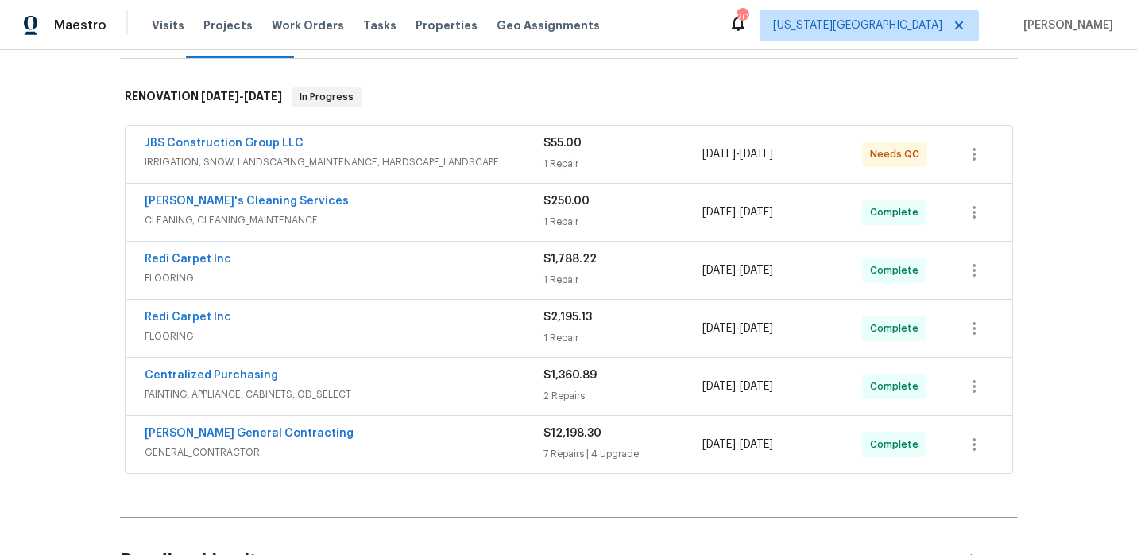
scroll to position [353, 0]
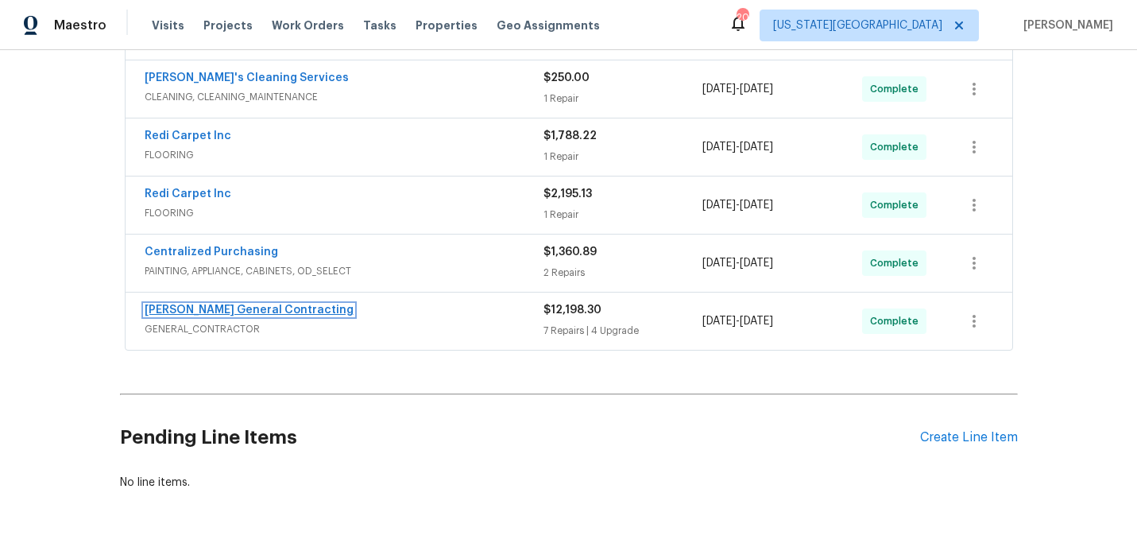
click at [255, 308] on link "[PERSON_NAME] General Contracting" at bounding box center [249, 309] width 209 height 11
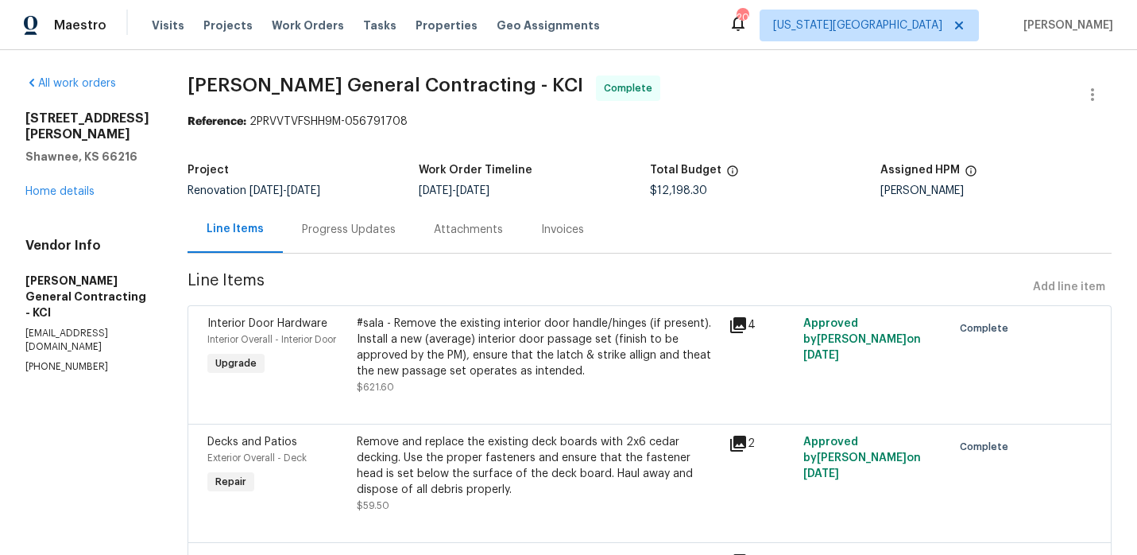
click at [1068, 282] on div "Line Items Add line item" at bounding box center [650, 287] width 924 height 29
click at [74, 186] on link "Home details" at bounding box center [59, 191] width 69 height 11
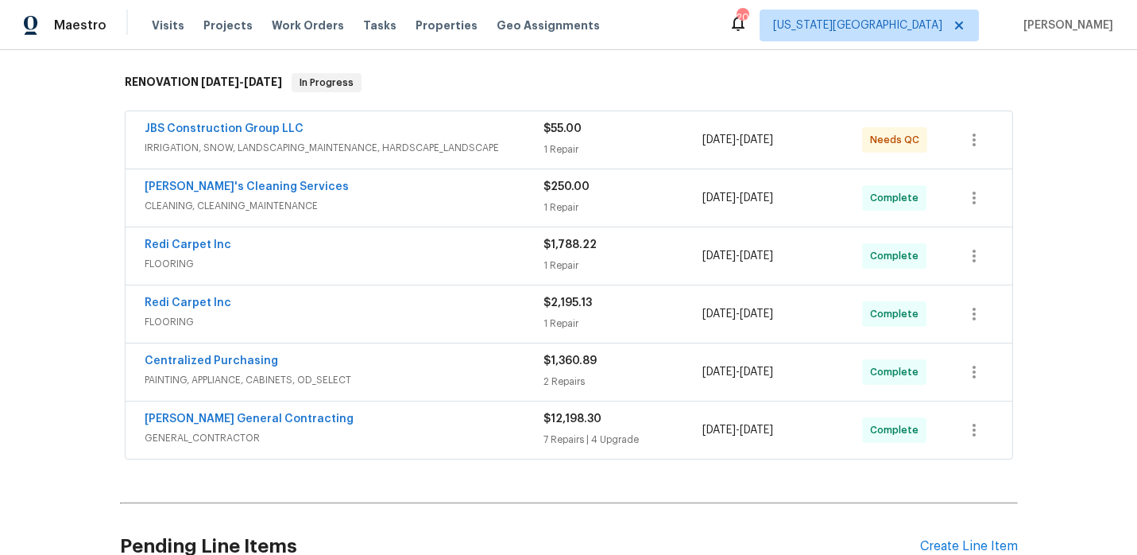
scroll to position [397, 0]
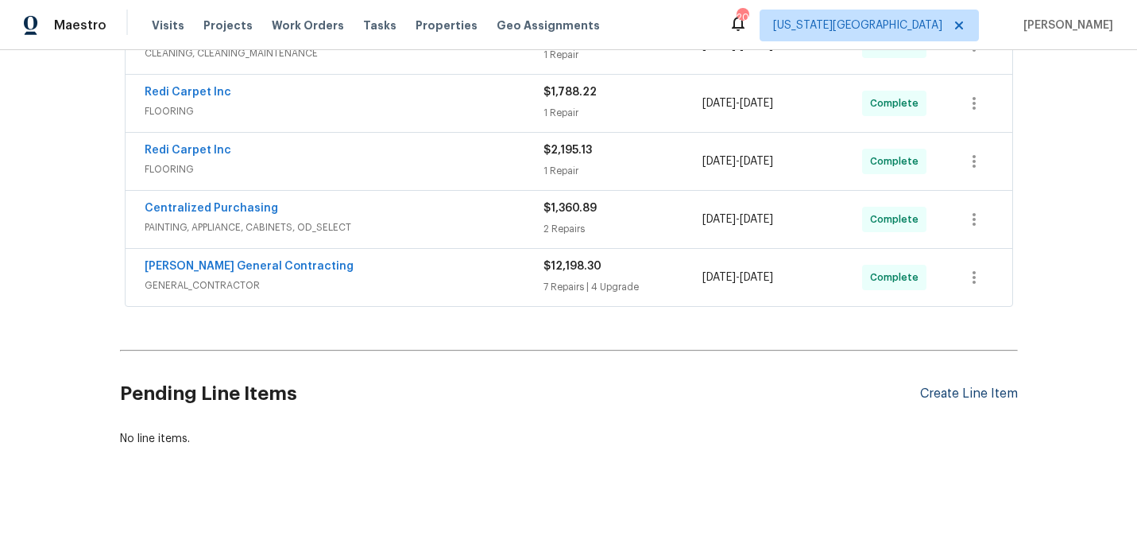
click at [951, 394] on div "Create Line Item" at bounding box center [969, 393] width 98 height 15
